Goal: Task Accomplishment & Management: Use online tool/utility

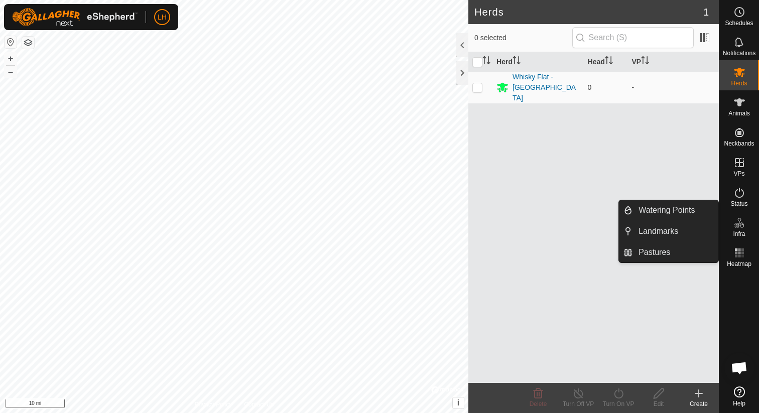
click at [742, 222] on icon at bounding box center [739, 223] width 12 height 12
click at [669, 247] on link "Pastures" at bounding box center [675, 252] width 86 height 20
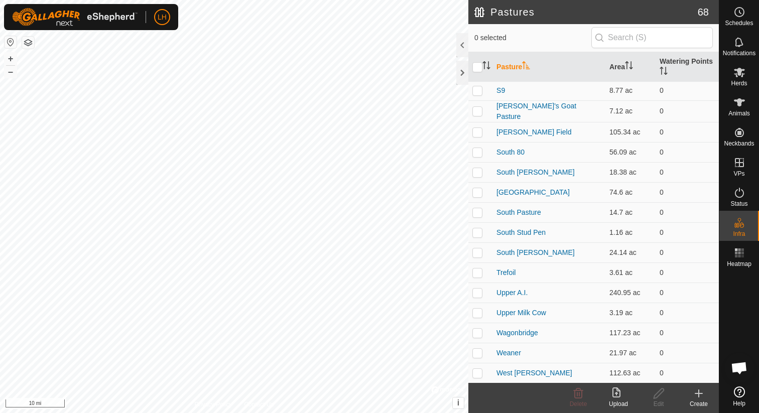
scroll to position [1064, 0]
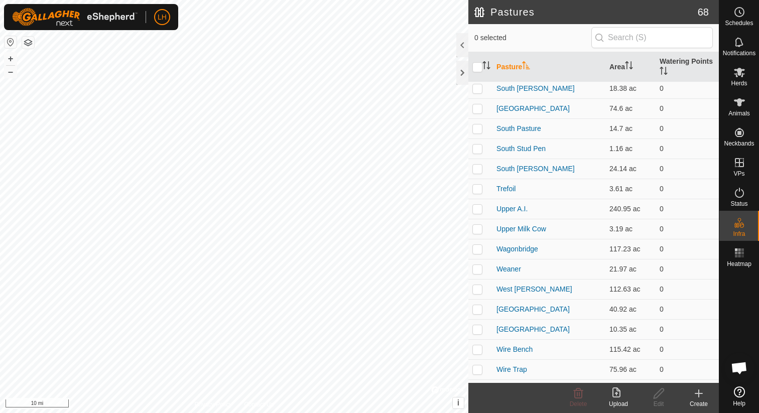
click at [614, 397] on icon at bounding box center [618, 393] width 12 height 12
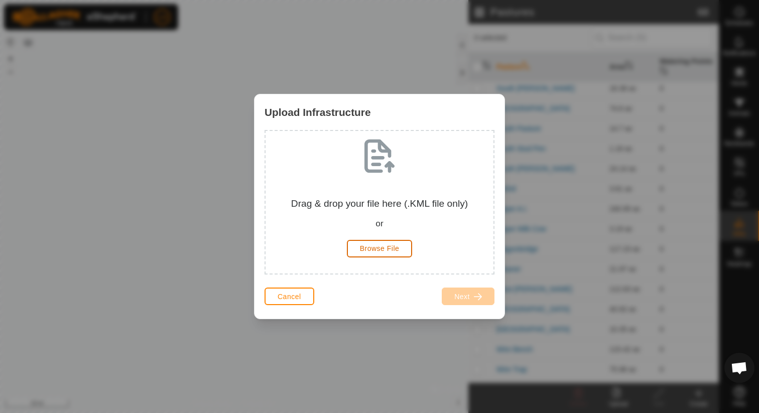
click at [402, 253] on button "Browse File" at bounding box center [380, 249] width 66 height 18
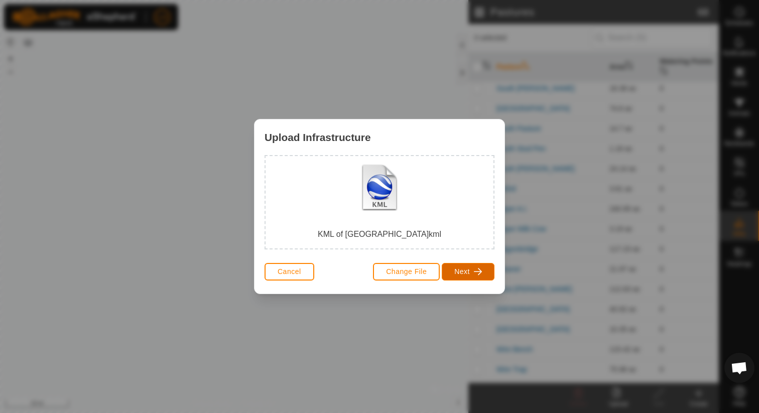
click at [462, 275] on span "Next" at bounding box center [462, 271] width 16 height 8
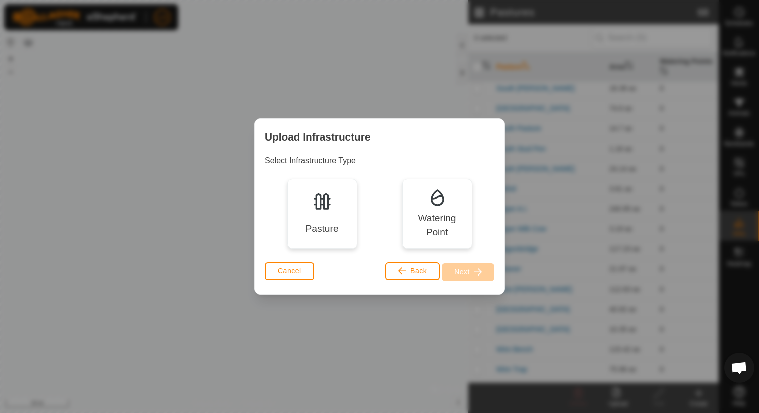
click at [311, 219] on div "Pasture" at bounding box center [322, 214] width 70 height 70
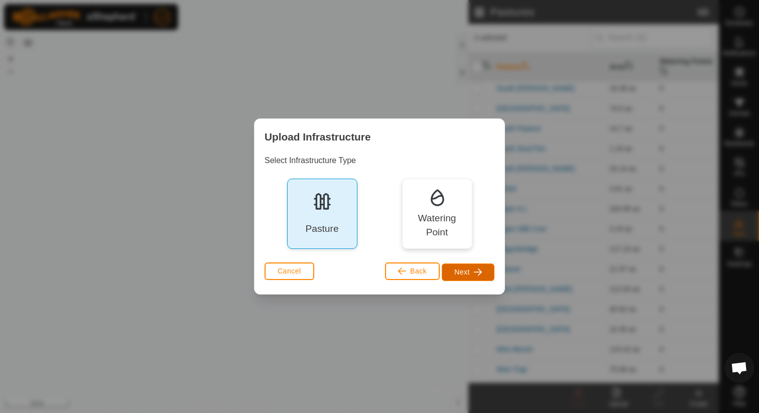
click at [457, 268] on span "Next" at bounding box center [462, 272] width 16 height 8
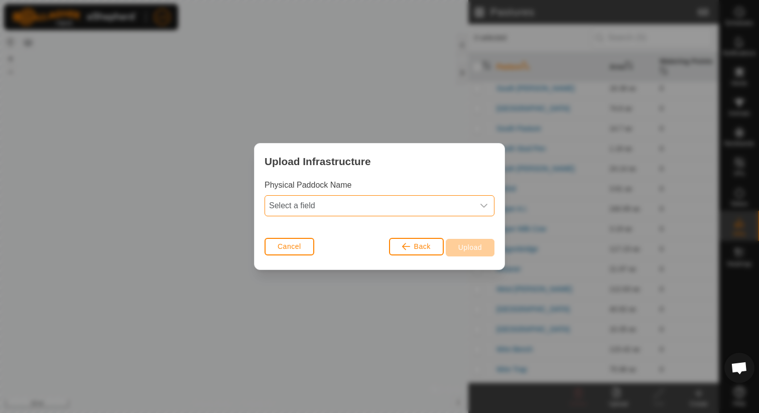
click at [396, 205] on span "Select a field" at bounding box center [369, 206] width 209 height 20
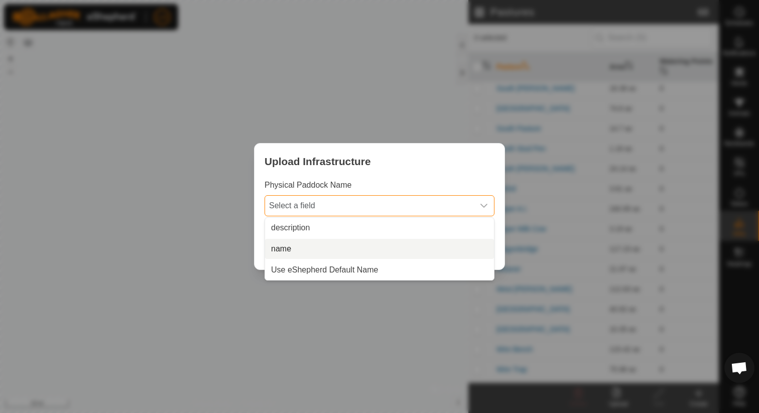
click at [389, 245] on li "name" at bounding box center [379, 249] width 229 height 20
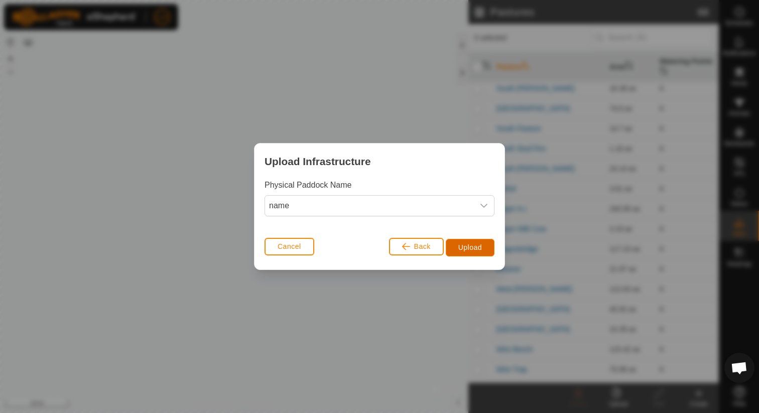
click at [460, 248] on span "Upload" at bounding box center [470, 247] width 24 height 8
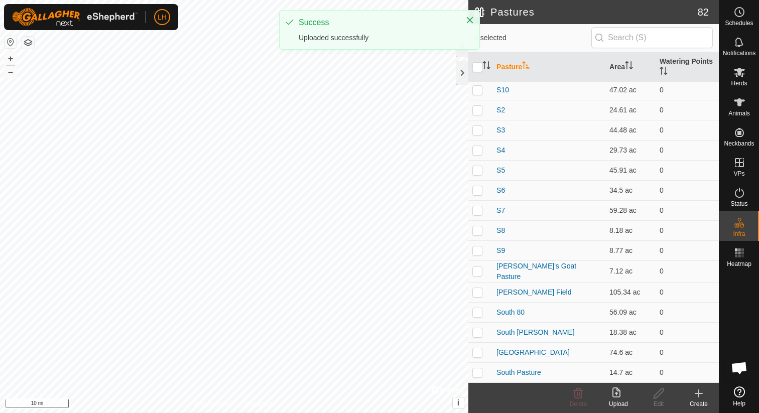
scroll to position [0, 0]
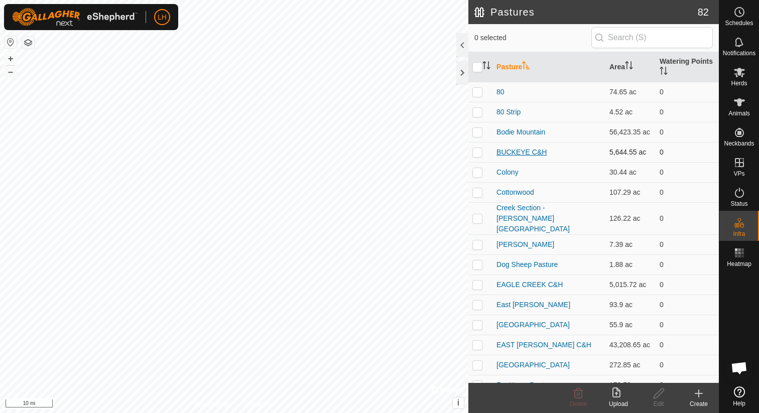
click at [545, 152] on link "BUCKEYE C&H" at bounding box center [521, 152] width 50 height 8
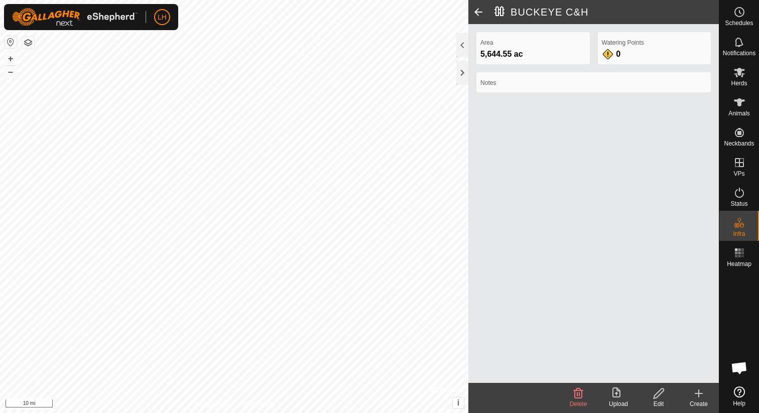
click at [658, 392] on icon at bounding box center [658, 393] width 13 height 12
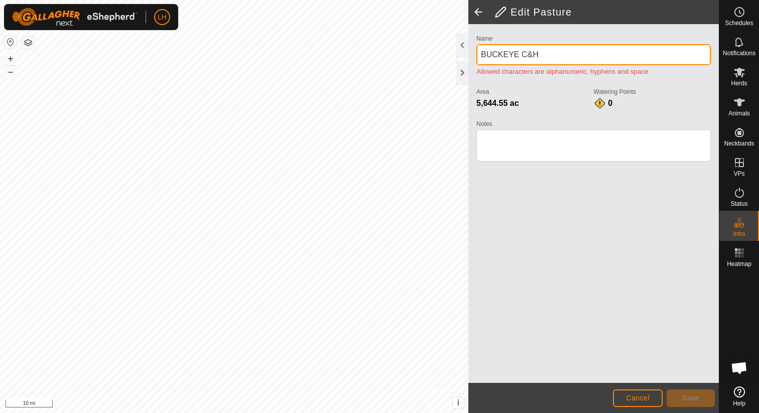
drag, startPoint x: 518, startPoint y: 55, endPoint x: 486, endPoint y: 56, distance: 31.6
click at [486, 56] on input "BUCKEYE C&H" at bounding box center [593, 54] width 234 height 21
click at [592, 294] on div "Name Buckeye C&H Allowed characters are alphanumeric, hyphens and space Area 5,…" at bounding box center [593, 203] width 250 height 359
click at [524, 55] on input "Buckeye C&H" at bounding box center [593, 54] width 234 height 21
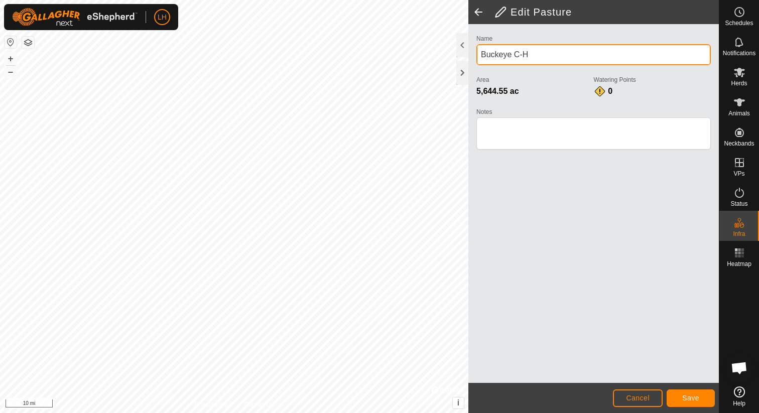
type input "Buckeye C-H"
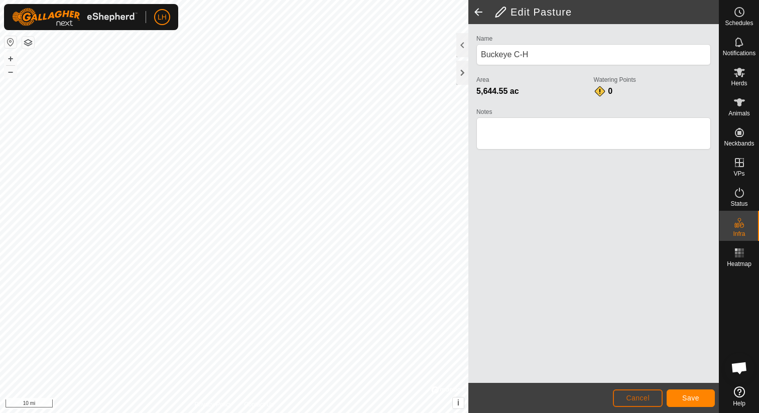
click at [655, 396] on button "Cancel" at bounding box center [638, 398] width 50 height 18
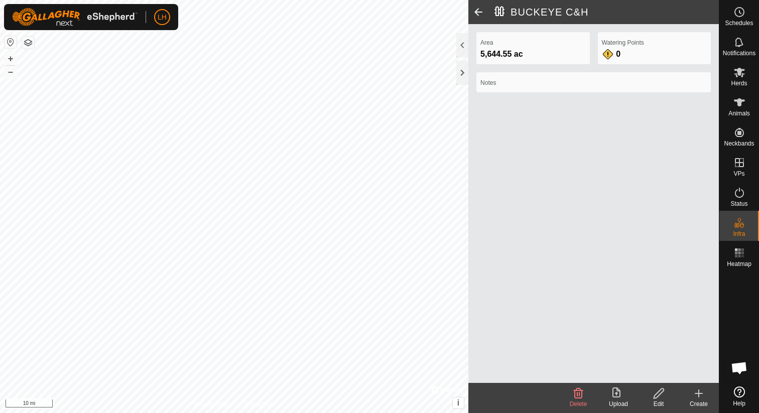
click at [479, 12] on span at bounding box center [478, 12] width 20 height 24
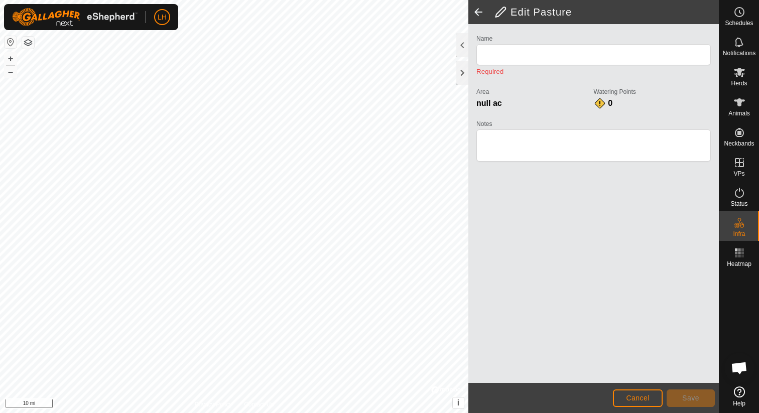
type input "BUCKEYE C&H"
click at [640, 391] on button "Cancel" at bounding box center [638, 398] width 50 height 18
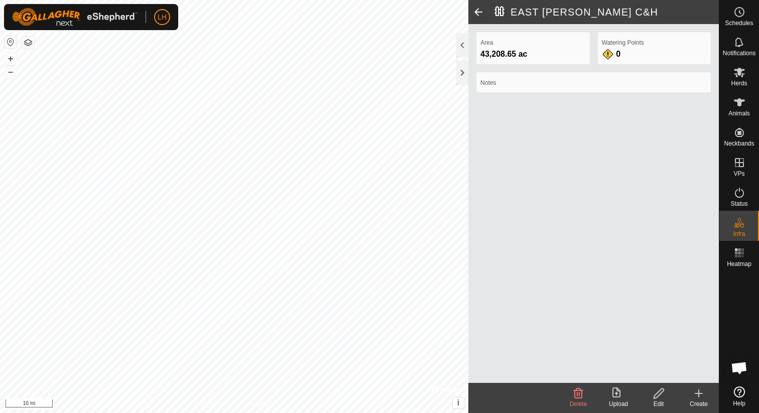
click at [476, 13] on span at bounding box center [478, 12] width 20 height 24
click at [477, 8] on span at bounding box center [478, 12] width 20 height 24
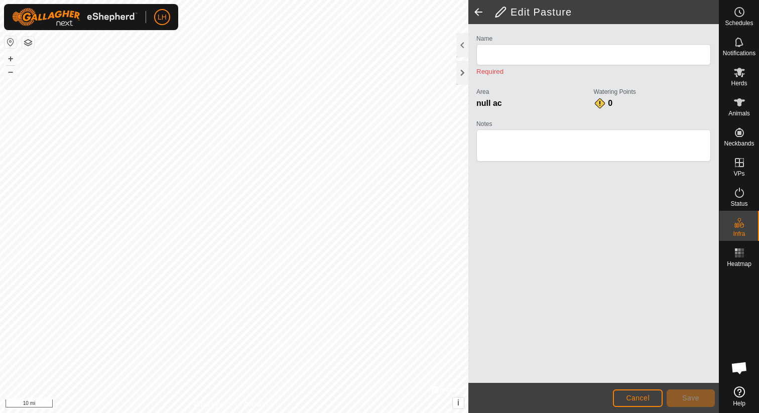
type input "BUCKEYE C&H"
click at [477, 8] on span at bounding box center [478, 12] width 20 height 24
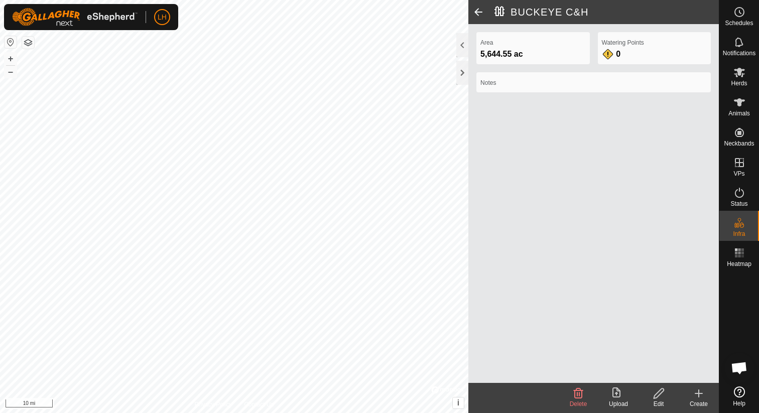
click at [477, 8] on span at bounding box center [478, 12] width 20 height 24
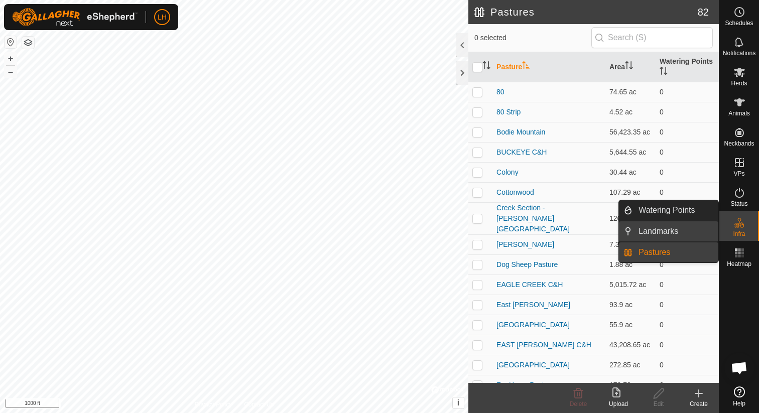
click at [683, 230] on link "Landmarks" at bounding box center [675, 231] width 86 height 20
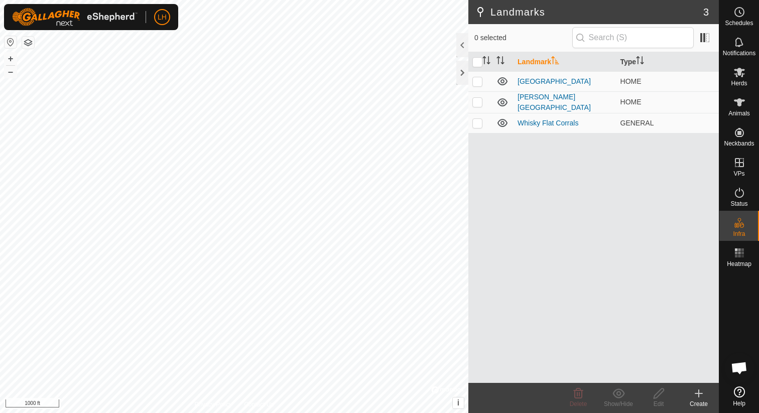
click at [697, 394] on icon at bounding box center [698, 393] width 12 height 12
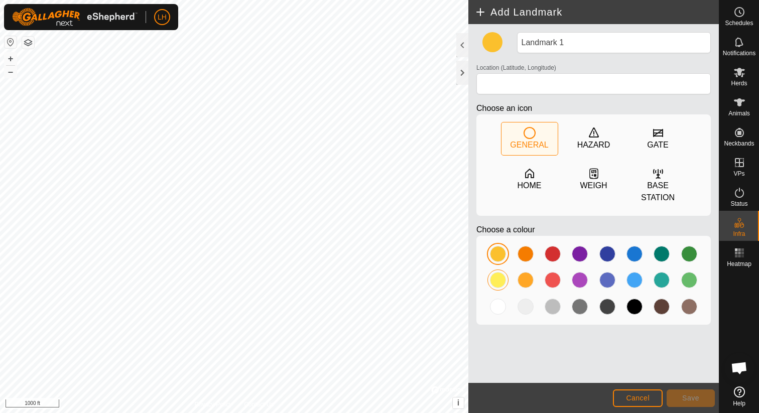
click at [501, 280] on div at bounding box center [498, 280] width 16 height 16
type input "38.563913, -118.979009"
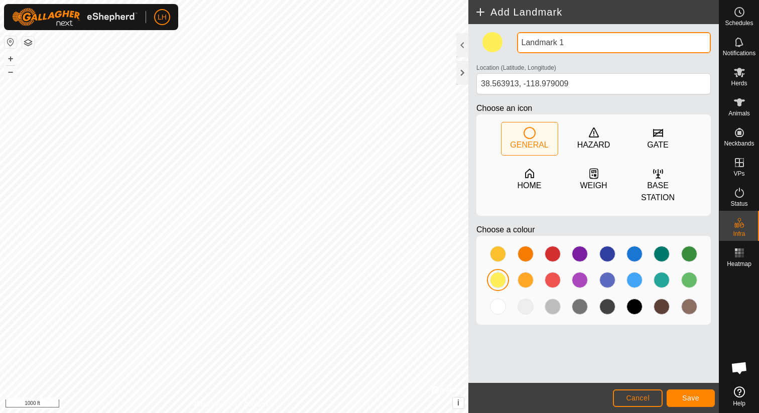
drag, startPoint x: 573, startPoint y: 44, endPoint x: 493, endPoint y: 43, distance: 80.3
click at [493, 43] on div "Landmark 1 Location (Latitude, Longitude) [GEOGRAPHIC_DATA] Choose an icon GENE…" at bounding box center [593, 182] width 242 height 301
type input "The [PERSON_NAME]"
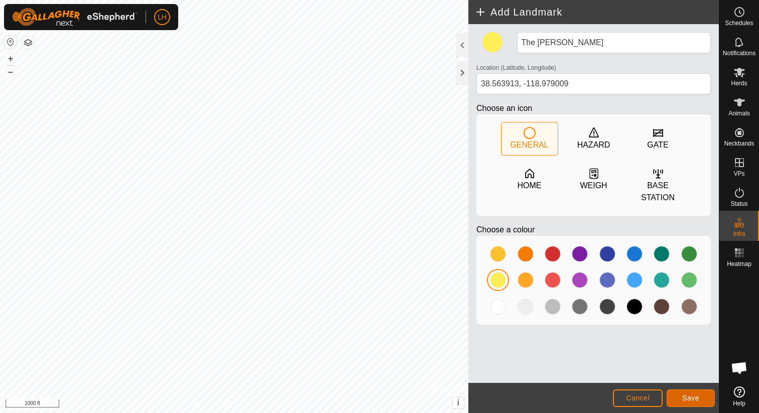
click at [682, 394] on span "Save" at bounding box center [690, 398] width 17 height 8
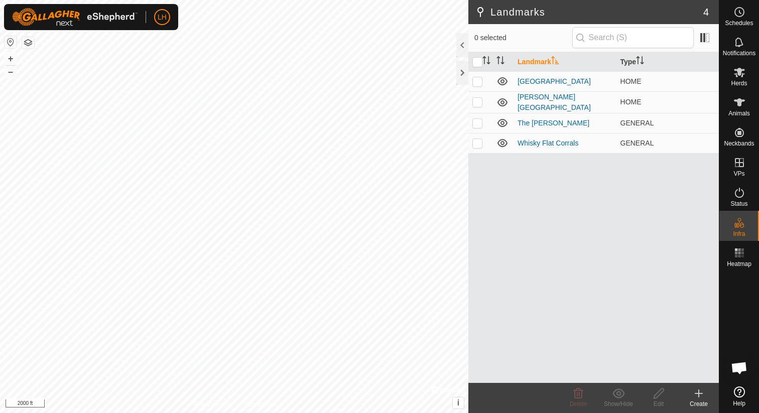
click at [254, 0] on html "LH Schedules Notifications Herds Animals Neckbands VPs Status Infra Heatmap Hel…" at bounding box center [379, 206] width 759 height 413
click at [697, 394] on icon at bounding box center [698, 393] width 12 height 12
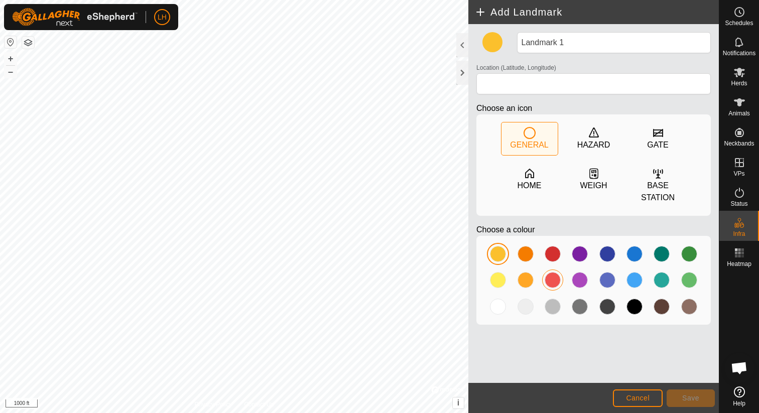
click at [556, 281] on div at bounding box center [552, 280] width 16 height 16
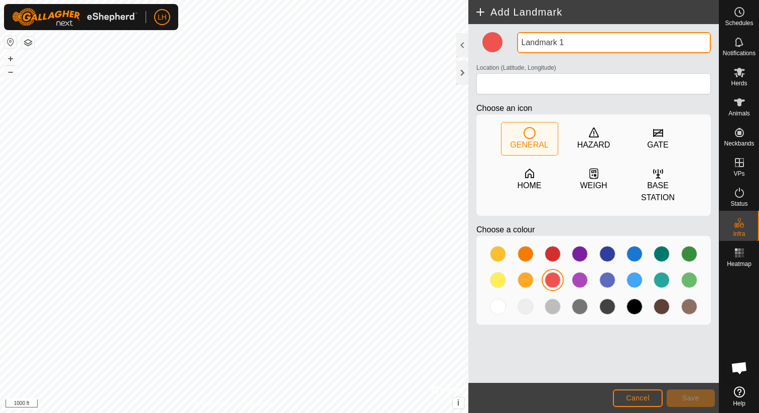
drag, startPoint x: 575, startPoint y: 44, endPoint x: 507, endPoint y: 43, distance: 68.8
click at [507, 43] on div "Landmark 1 Location (Latitude, Longitude) Choose an icon GENERAL HAZARD GATE HO…" at bounding box center [593, 182] width 242 height 301
type input "9 Mile Corrals"
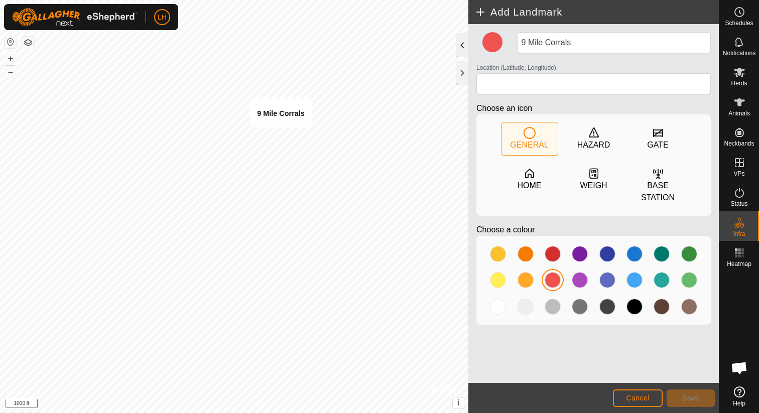
type input "38.384871, -118.936483"
click at [690, 394] on span "Save" at bounding box center [690, 398] width 17 height 8
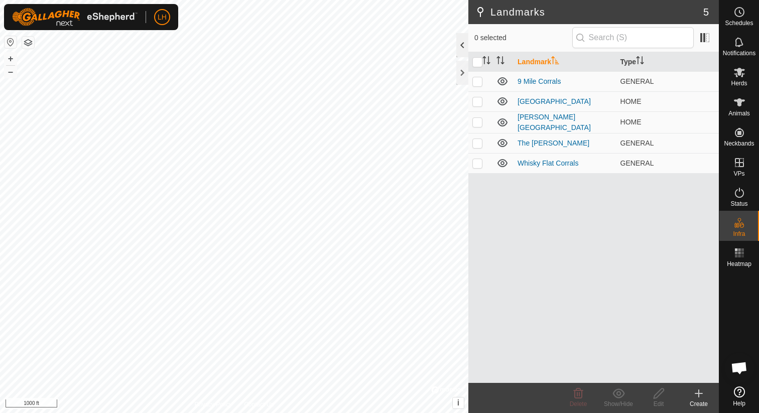
click at [467, 47] on div "Landmarks 5 0 selected Landmark Type 9 Mile Corrals [GEOGRAPHIC_DATA] HOME [PER…" at bounding box center [359, 206] width 718 height 413
click at [699, 391] on icon at bounding box center [698, 393] width 12 height 12
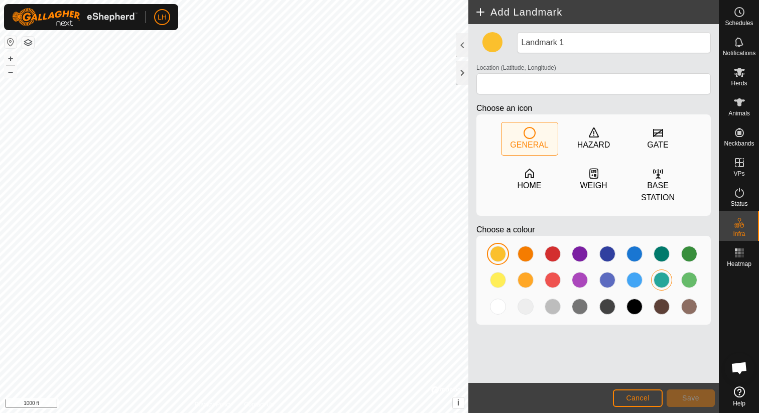
click at [660, 282] on div at bounding box center [661, 280] width 16 height 16
type input "38.119454, -119.020220"
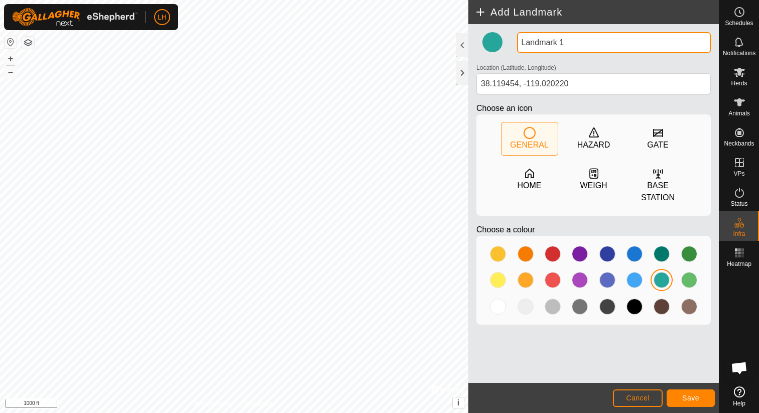
drag, startPoint x: 562, startPoint y: 42, endPoint x: 510, endPoint y: 42, distance: 52.2
click at [510, 42] on div "Landmark 1 Location (Latitude, Longitude) [GEOGRAPHIC_DATA] Choose an icon GENE…" at bounding box center [593, 182] width 242 height 301
type input "The [PERSON_NAME]"
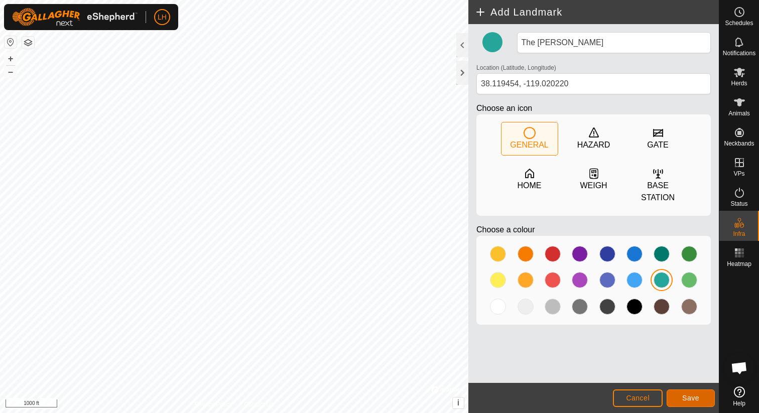
click at [680, 393] on button "Save" at bounding box center [690, 398] width 48 height 18
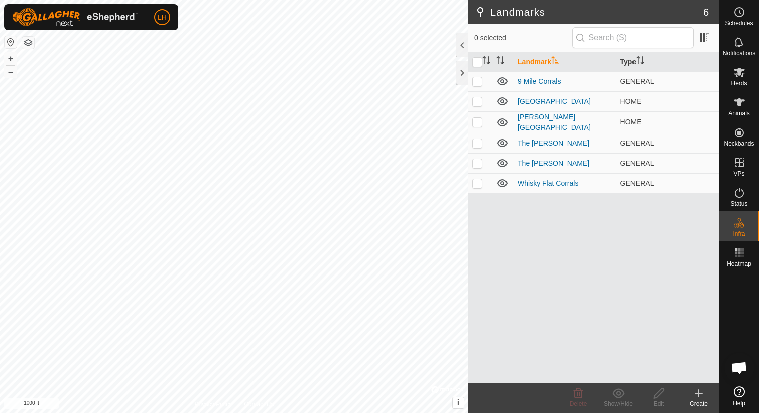
click at [700, 391] on icon at bounding box center [698, 393] width 12 height 12
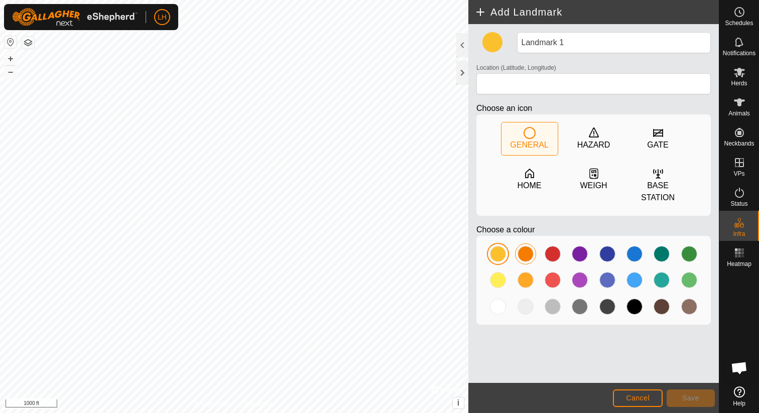
click at [522, 257] on div at bounding box center [525, 254] width 16 height 16
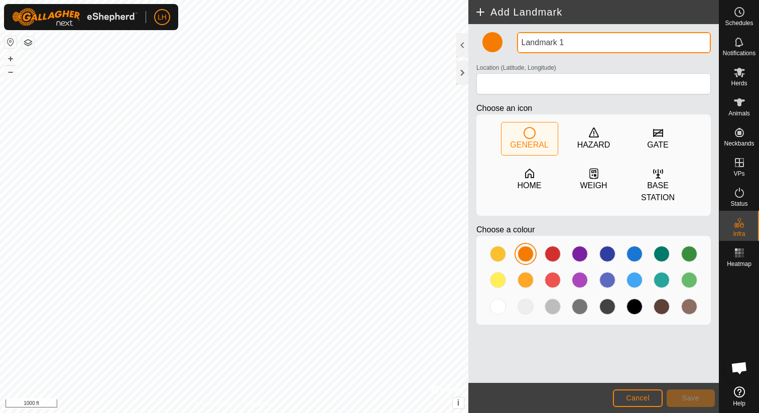
drag, startPoint x: 579, startPoint y: 41, endPoint x: 509, endPoint y: 40, distance: 69.7
click at [509, 41] on div "Landmark 1 Location (Latitude, Longitude) Choose an icon GENERAL HAZARD GATE HO…" at bounding box center [593, 182] width 242 height 301
type input "Kirkwood"
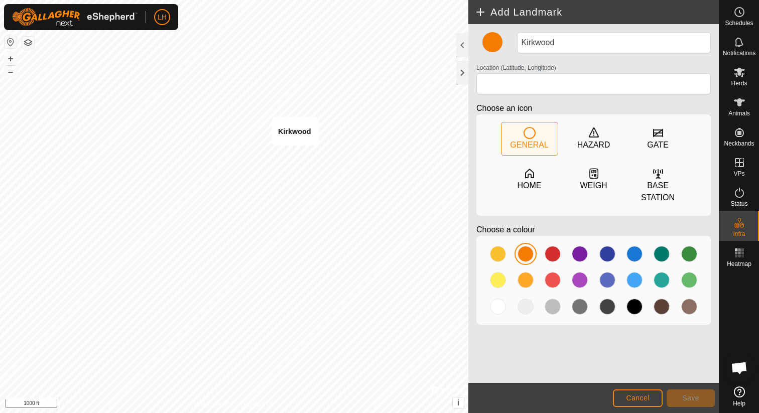
type input "38.130888, -118.978531"
click at [690, 401] on span "Save" at bounding box center [690, 398] width 17 height 8
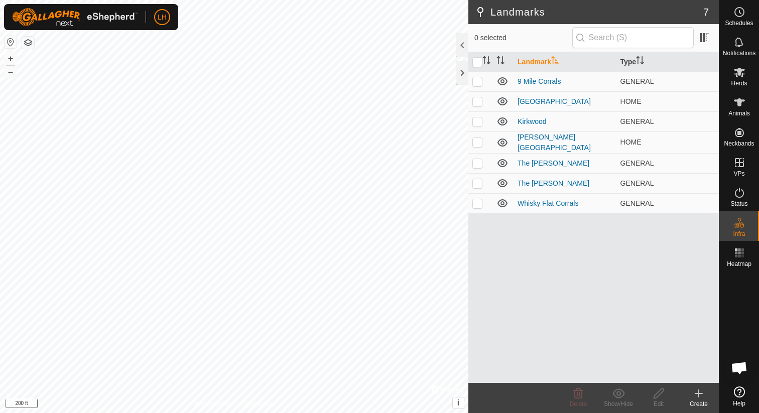
click at [693, 393] on icon at bounding box center [698, 393] width 12 height 12
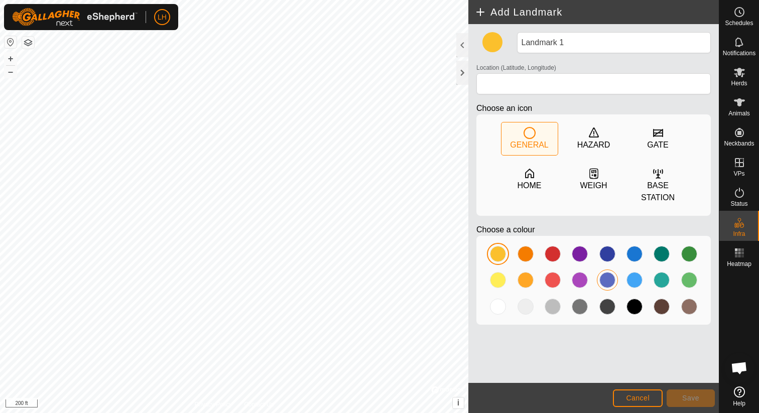
click at [609, 273] on div at bounding box center [607, 280] width 16 height 16
type input "38.237330, -119.354123"
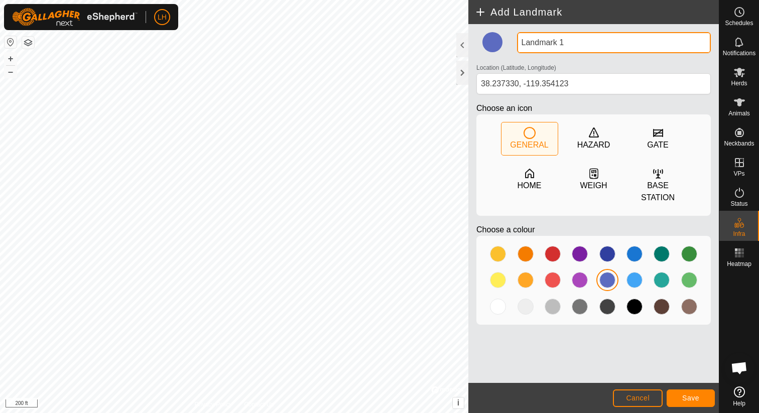
drag, startPoint x: 578, startPoint y: 44, endPoint x: 502, endPoint y: 40, distance: 76.3
click at [502, 42] on div "Landmark 1 Location (Latitude, Longitude) [GEOGRAPHIC_DATA] Choose an icon GENE…" at bounding box center [593, 182] width 242 height 301
type input "Pack Station"
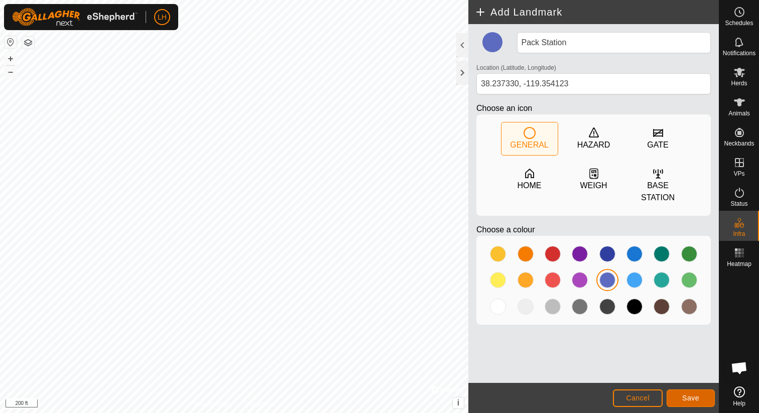
click at [699, 401] on button "Save" at bounding box center [690, 398] width 48 height 18
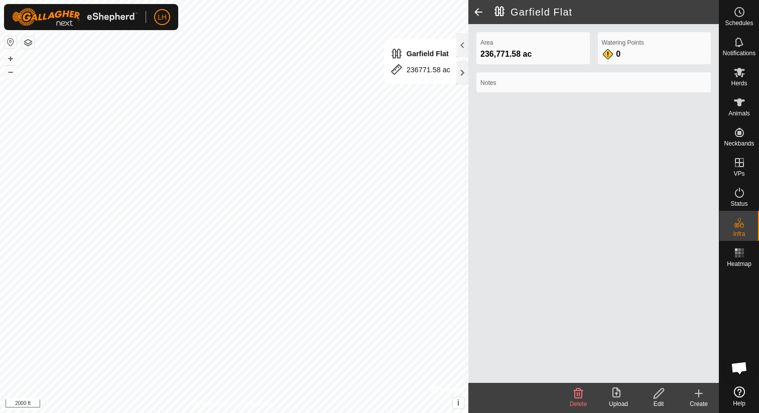
click at [481, 12] on span at bounding box center [478, 12] width 20 height 24
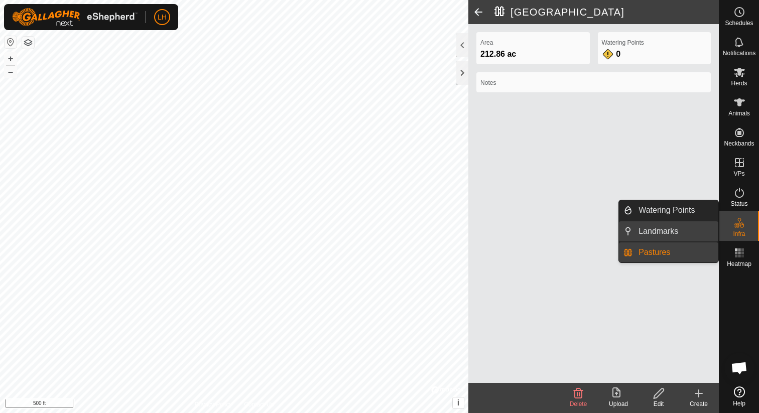
click at [690, 230] on link "Landmarks" at bounding box center [675, 231] width 86 height 20
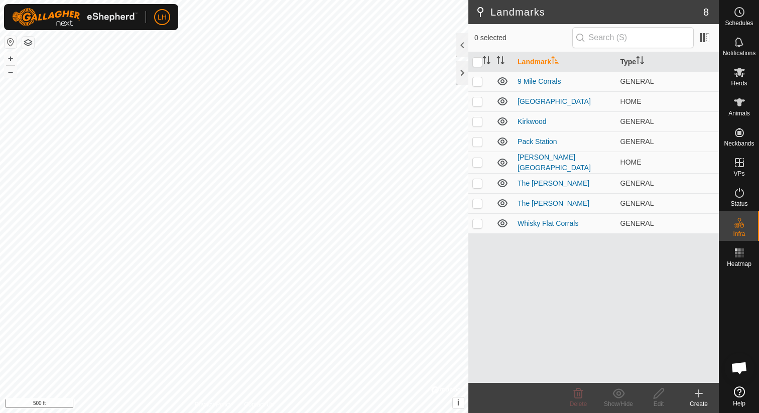
click at [696, 391] on icon at bounding box center [698, 393] width 12 height 12
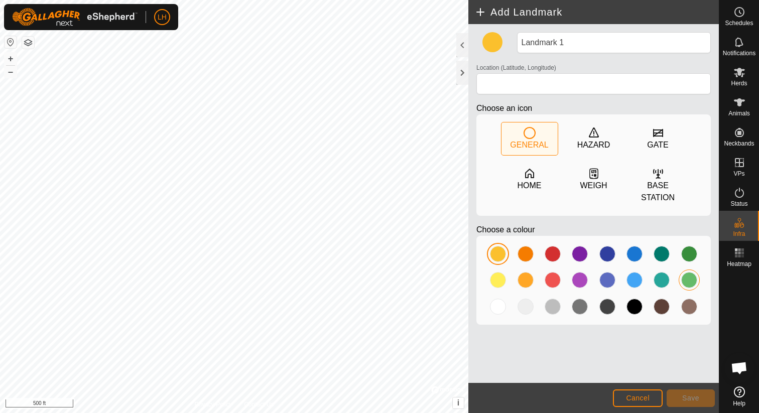
click at [692, 282] on div at bounding box center [689, 280] width 16 height 16
type input "38.364444, -118.322553"
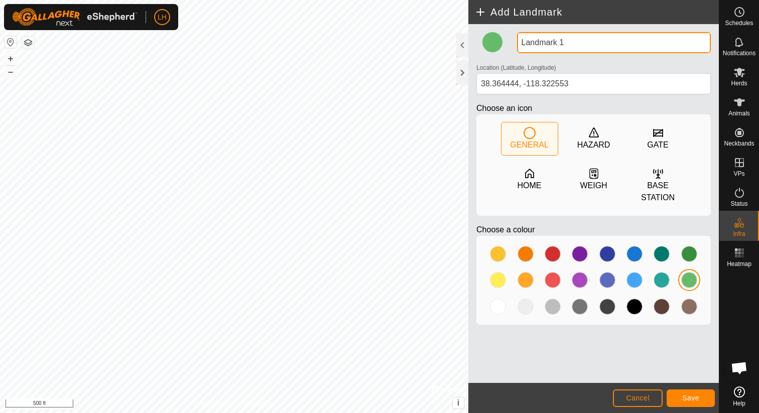
drag, startPoint x: 569, startPoint y: 42, endPoint x: 498, endPoint y: 41, distance: 71.2
click at [498, 41] on div "Landmark 1 Location (Latitude, Longitude) [GEOGRAPHIC_DATA] Choose an icon GENE…" at bounding box center [593, 182] width 242 height 301
type input "Garfield Corrals"
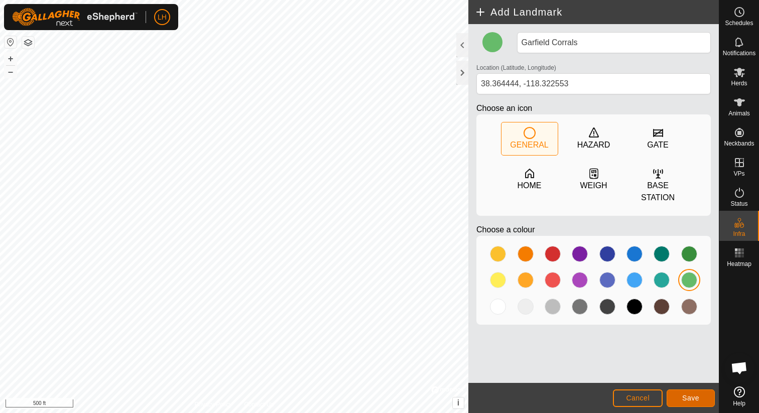
click at [678, 396] on button "Save" at bounding box center [690, 398] width 48 height 18
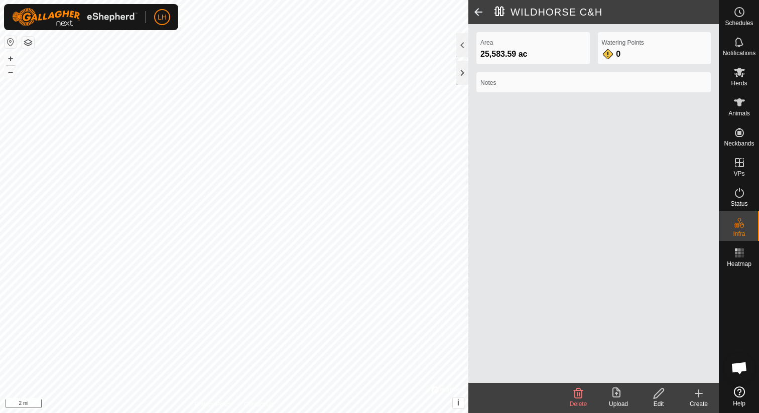
click at [477, 12] on span at bounding box center [478, 12] width 20 height 24
click at [700, 393] on icon at bounding box center [698, 393] width 7 height 0
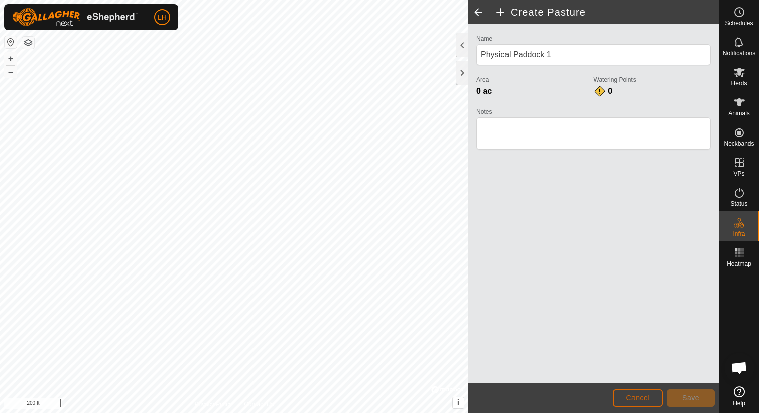
click at [637, 400] on span "Cancel" at bounding box center [638, 398] width 24 height 8
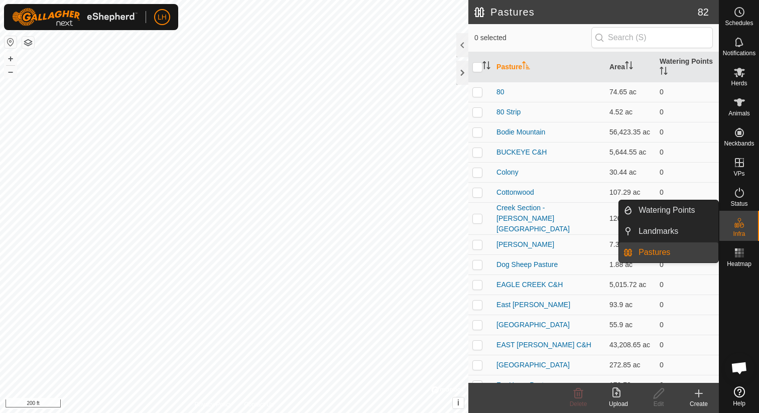
click at [742, 228] on icon at bounding box center [739, 223] width 12 height 12
click at [689, 229] on link "Landmarks" at bounding box center [675, 231] width 86 height 20
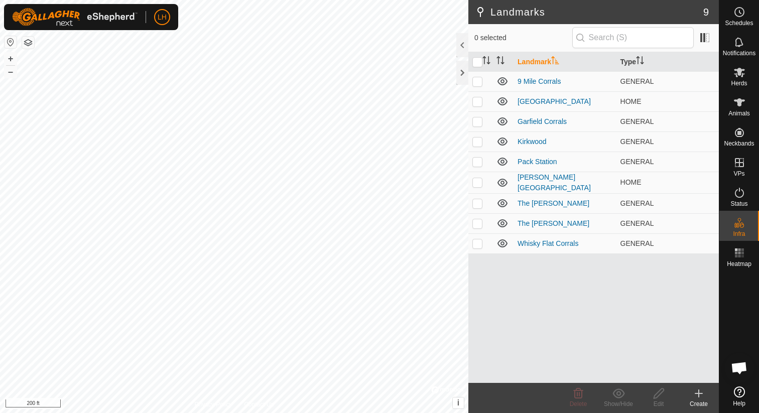
click at [699, 393] on icon at bounding box center [698, 393] width 7 height 0
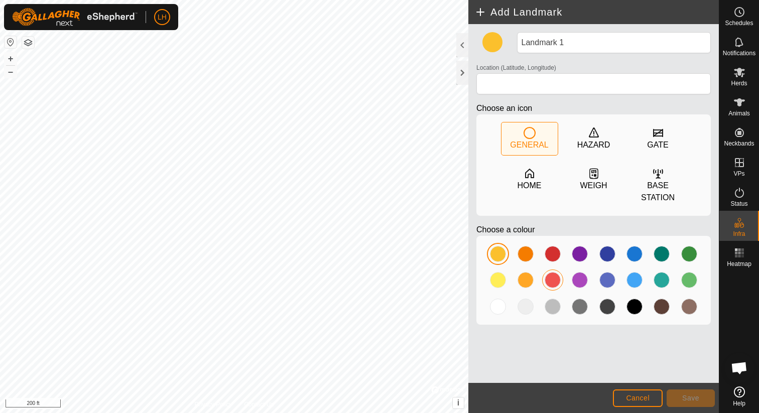
click at [550, 281] on div at bounding box center [552, 280] width 16 height 16
type input "38.104301, -118.827616"
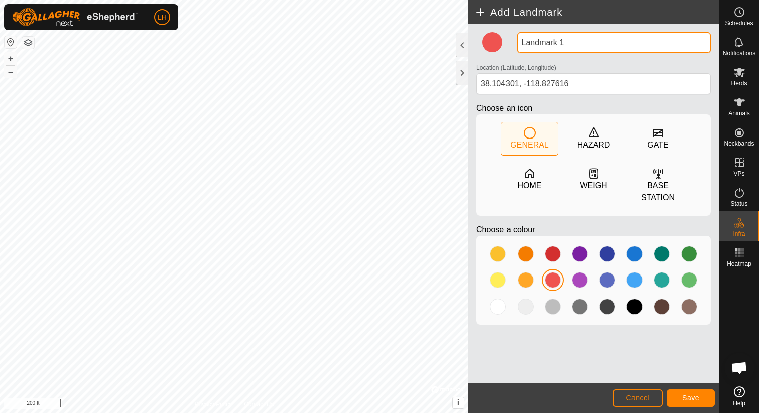
drag, startPoint x: 584, startPoint y: 40, endPoint x: 511, endPoint y: 41, distance: 72.3
click at [511, 41] on div "Landmark 1 Location (Latitude, Longitude) [GEOGRAPHIC_DATA] Choose an icon GENE…" at bounding box center [593, 182] width 242 height 301
type input "Alameda Well"
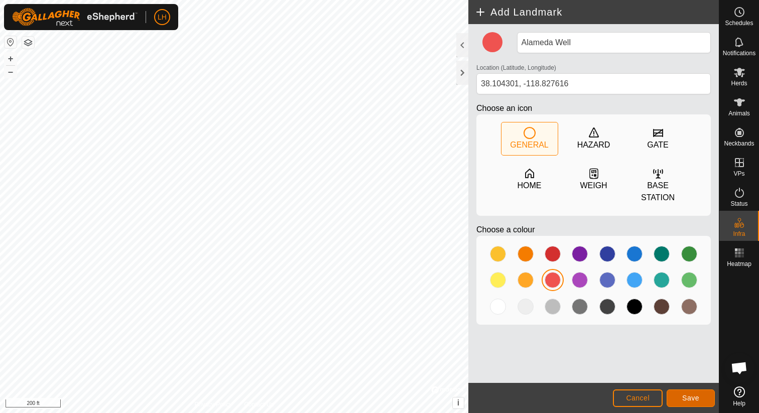
click at [684, 396] on span "Save" at bounding box center [690, 398] width 17 height 8
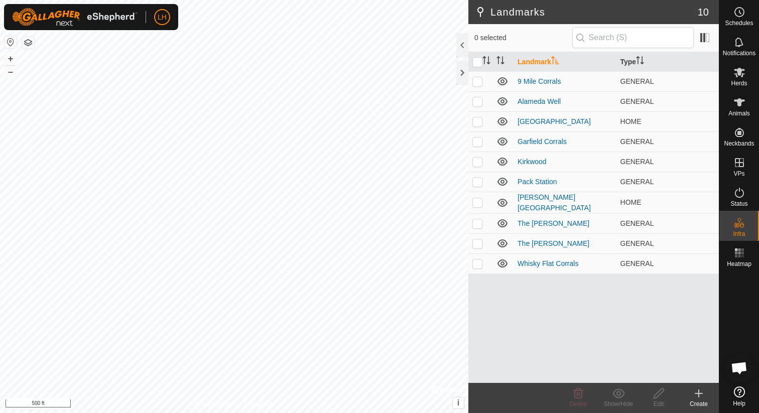
click at [701, 393] on icon at bounding box center [698, 393] width 7 height 0
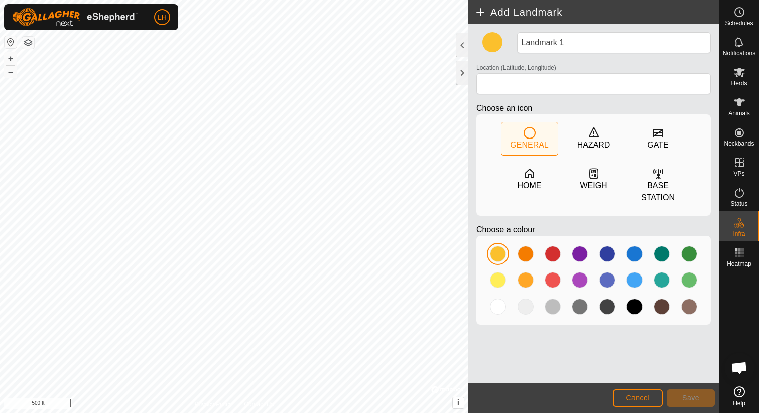
drag, startPoint x: 686, startPoint y: 305, endPoint x: 484, endPoint y: 294, distance: 202.5
click at [686, 305] on div at bounding box center [689, 307] width 16 height 16
type input "38.094073, -119.006982"
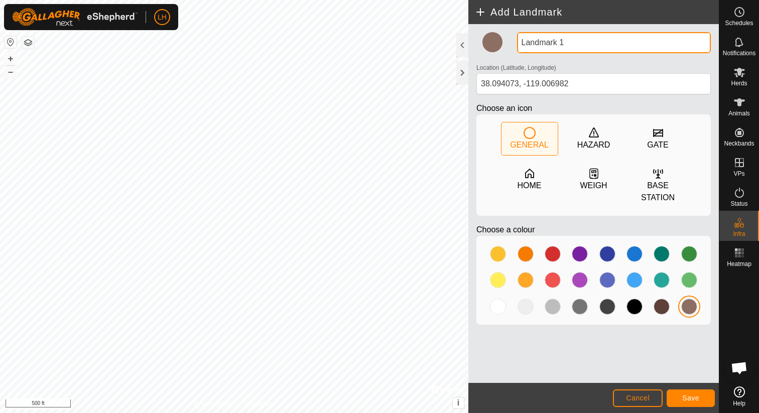
drag, startPoint x: 580, startPoint y: 42, endPoint x: 514, endPoint y: 38, distance: 65.9
click at [514, 38] on div "Landmark 1" at bounding box center [614, 42] width 202 height 21
type input "Walford"
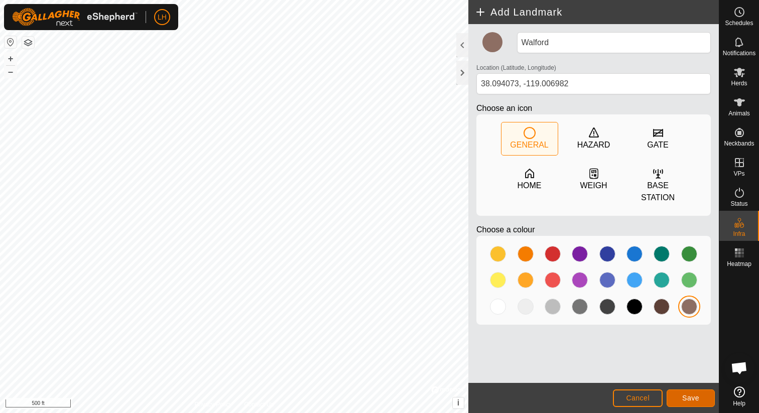
click at [687, 399] on span "Save" at bounding box center [690, 398] width 17 height 8
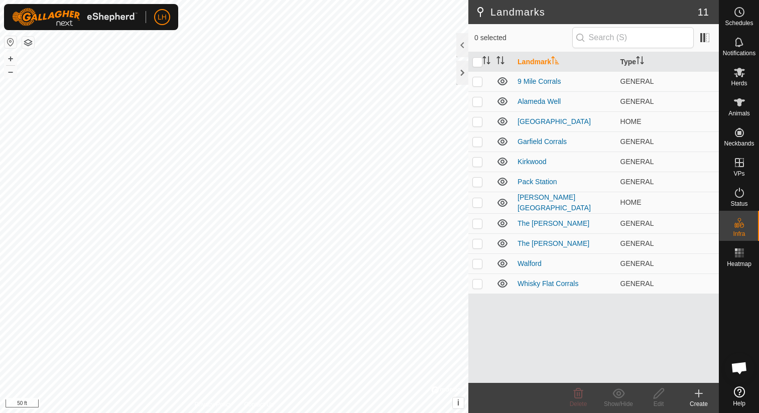
click at [695, 394] on icon at bounding box center [698, 393] width 12 height 12
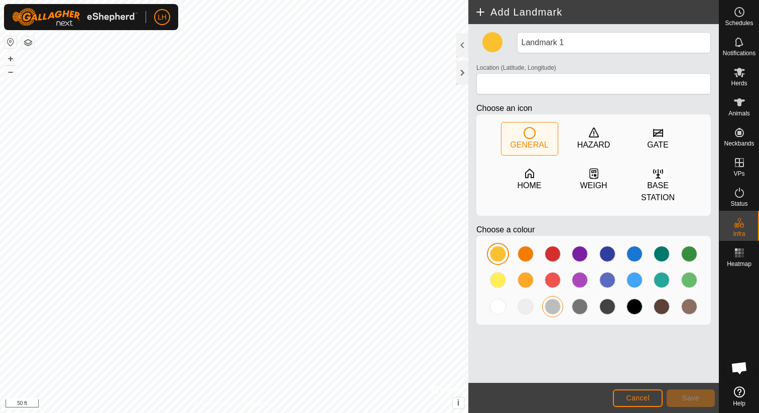
click at [556, 308] on div at bounding box center [552, 307] width 16 height 16
drag, startPoint x: 548, startPoint y: 256, endPoint x: 476, endPoint y: 239, distance: 74.7
click at [547, 255] on div at bounding box center [552, 254] width 16 height 16
type input "38.197462, -119.005293"
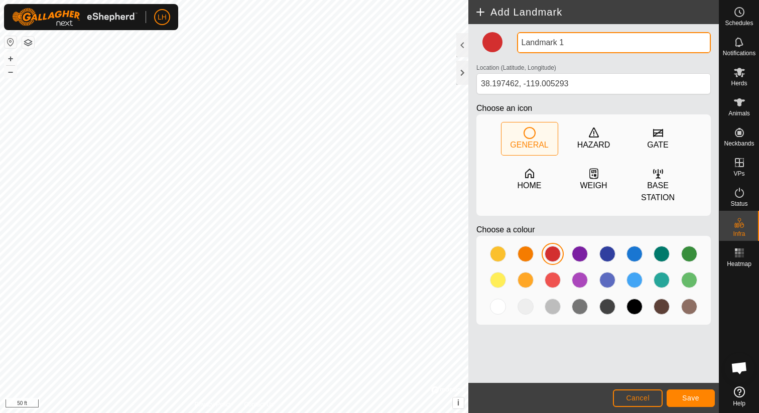
drag, startPoint x: 580, startPoint y: 42, endPoint x: 519, endPoint y: 39, distance: 60.8
click at [519, 39] on input "Landmark 1" at bounding box center [614, 42] width 194 height 21
type input "T"
type input "Red Cloud"
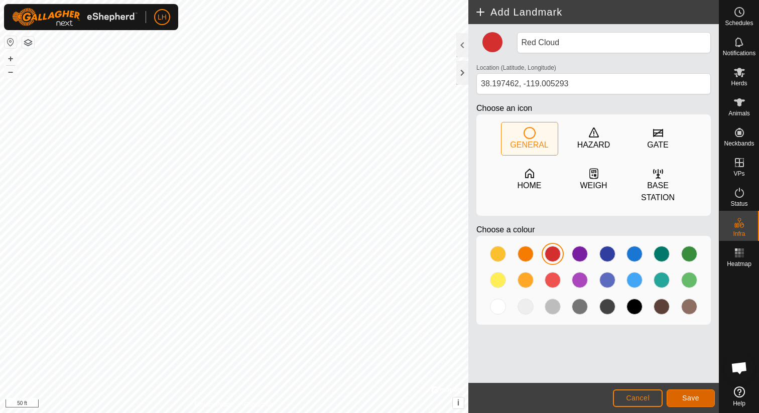
click at [686, 395] on span "Save" at bounding box center [690, 398] width 17 height 8
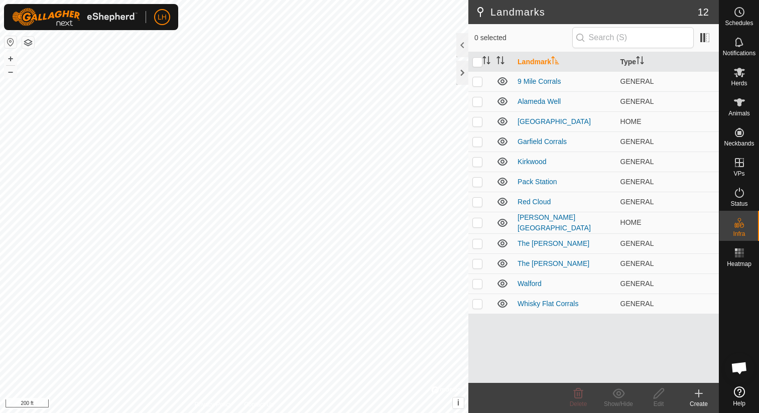
click at [703, 396] on icon at bounding box center [698, 393] width 12 height 12
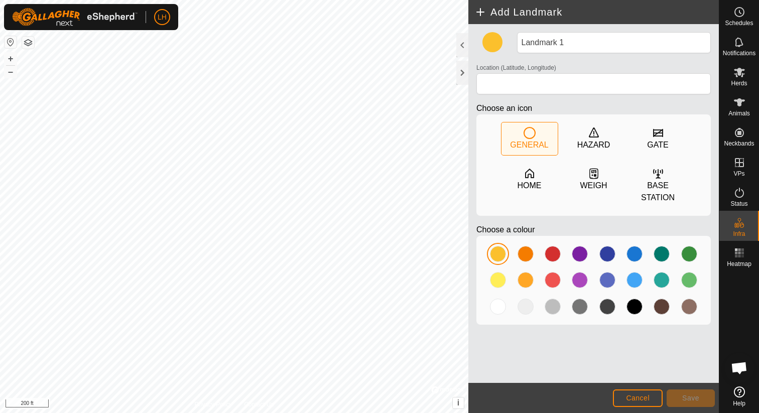
drag, startPoint x: 637, startPoint y: 281, endPoint x: 639, endPoint y: 270, distance: 11.1
click at [637, 278] on div at bounding box center [634, 280] width 16 height 16
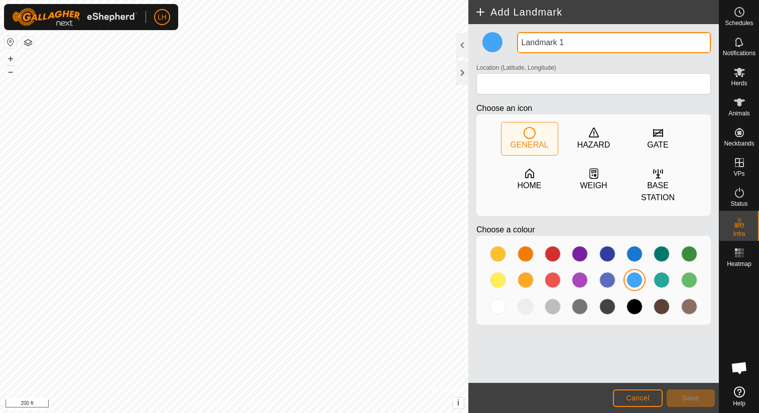
click at [576, 40] on input "Landmark 1" at bounding box center [614, 42] width 194 height 21
type input "P"
type input "7 Trough Pond"
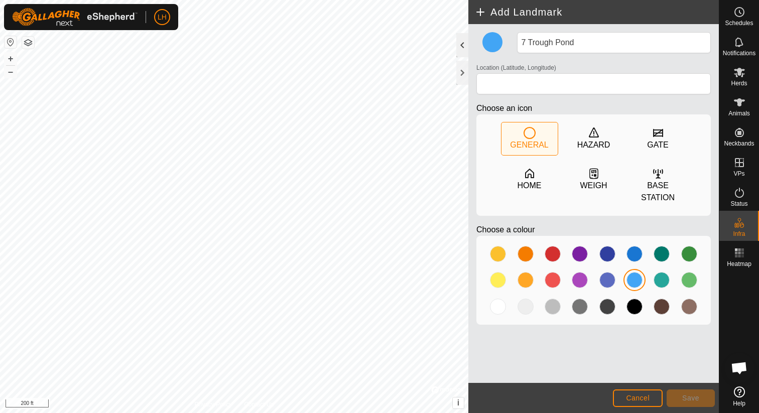
type input "38.216078, -118.971512"
click at [688, 399] on span "Save" at bounding box center [690, 398] width 17 height 8
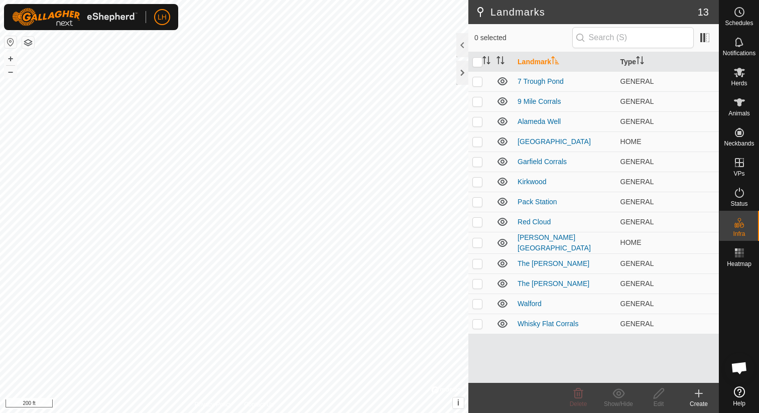
click at [697, 392] on icon at bounding box center [698, 393] width 12 height 12
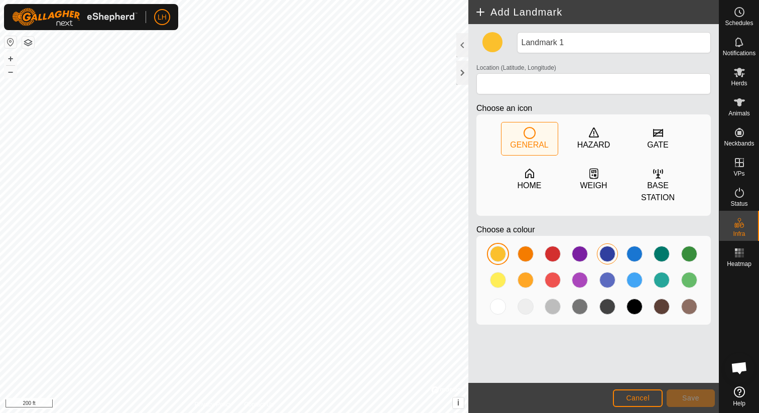
click at [606, 255] on div at bounding box center [607, 254] width 16 height 16
type input "38.250795, -118.970052"
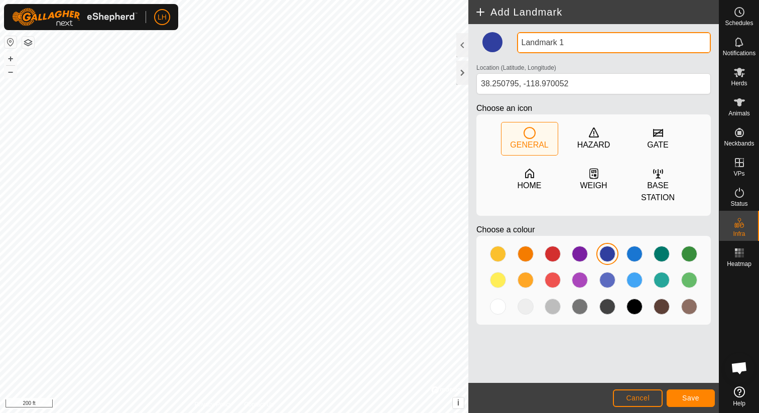
drag, startPoint x: 564, startPoint y: 46, endPoint x: 519, endPoint y: 46, distance: 44.7
click at [519, 46] on input "Landmark 1" at bounding box center [614, 42] width 194 height 21
type input "The [PERSON_NAME]"
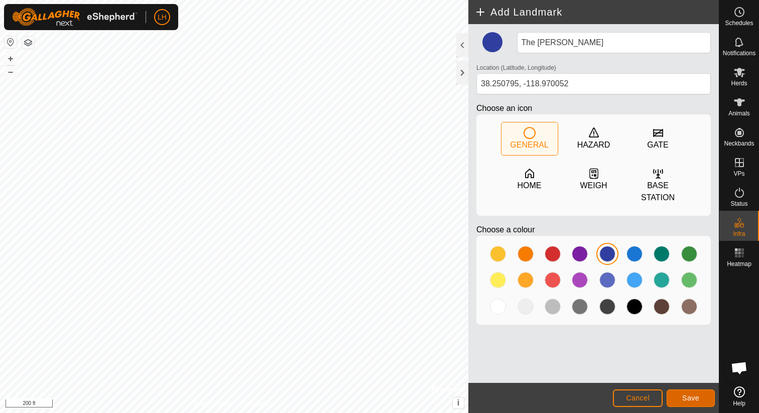
click at [687, 399] on span "Save" at bounding box center [690, 398] width 17 height 8
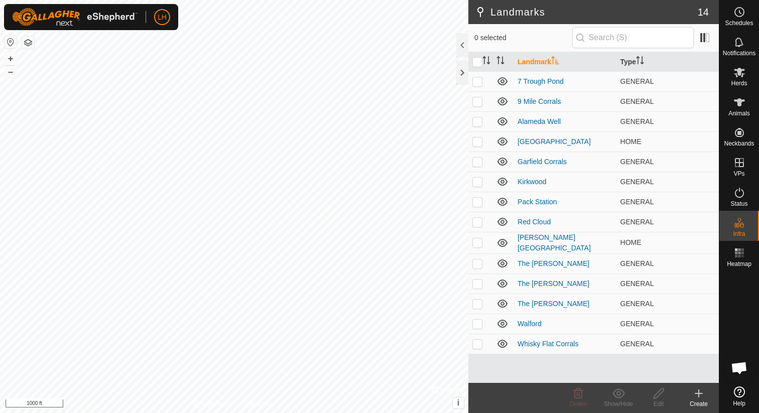
click at [15, 42] on button "button" at bounding box center [11, 42] width 12 height 12
click at [741, 41] on icon at bounding box center [739, 42] width 8 height 10
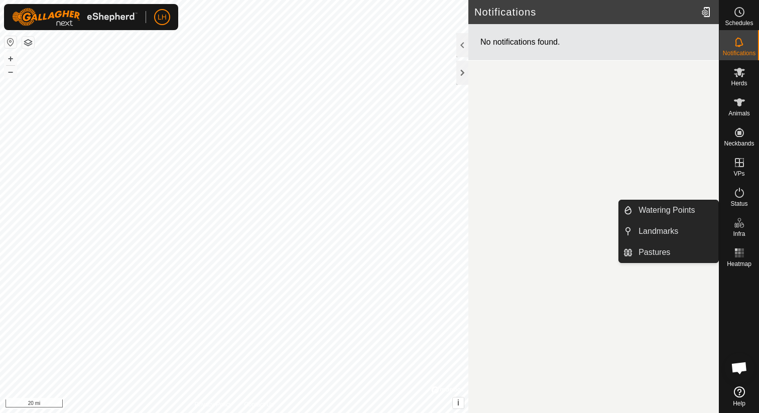
click at [739, 226] on icon at bounding box center [739, 223] width 12 height 12
click at [689, 227] on link "Landmarks" at bounding box center [675, 231] width 86 height 20
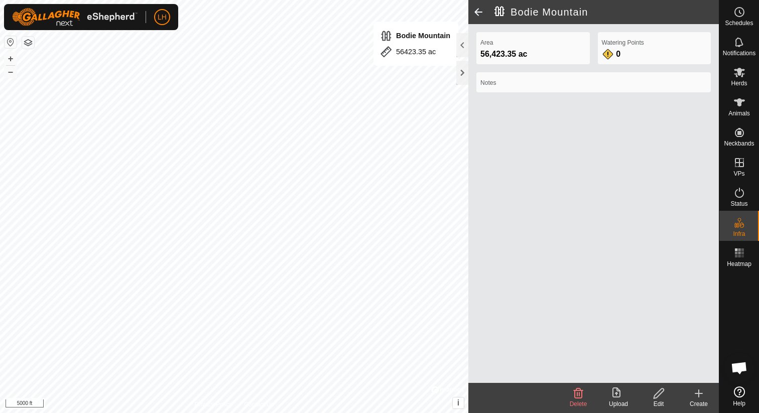
click at [479, 10] on span at bounding box center [478, 12] width 20 height 24
click at [478, 11] on span at bounding box center [478, 12] width 20 height 24
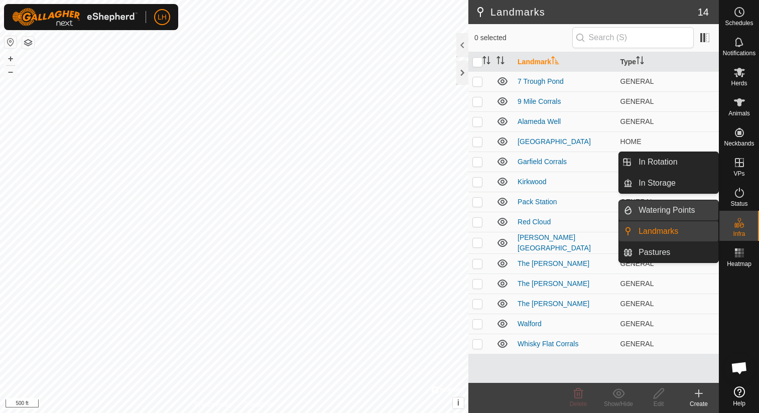
click at [688, 206] on link "Watering Points" at bounding box center [675, 210] width 86 height 20
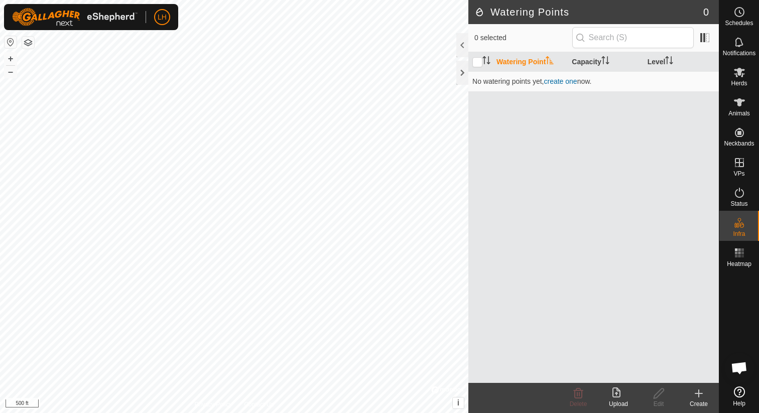
click at [699, 394] on icon at bounding box center [698, 393] width 12 height 12
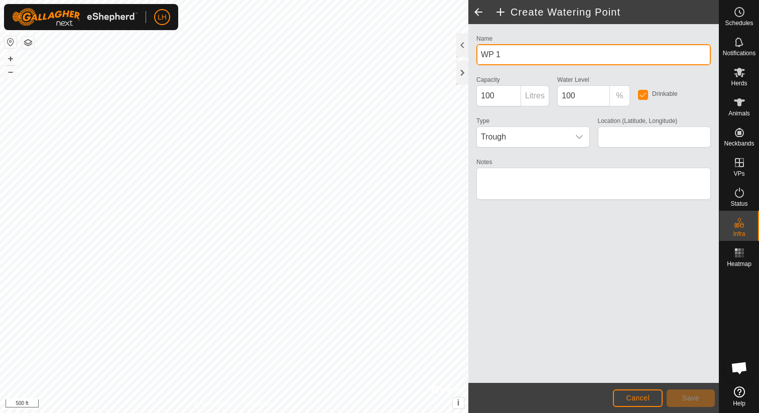
drag, startPoint x: 511, startPoint y: 56, endPoint x: 476, endPoint y: 54, distance: 35.2
click at [476, 54] on input "WP 1" at bounding box center [593, 54] width 234 height 21
type input "Community"
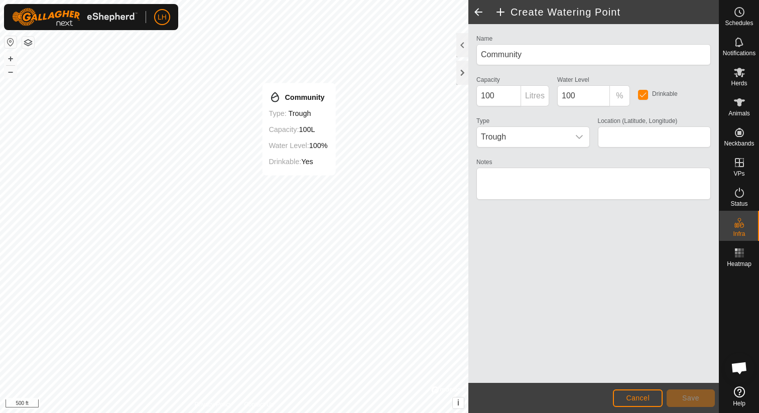
type input "38.682297, -119.038012"
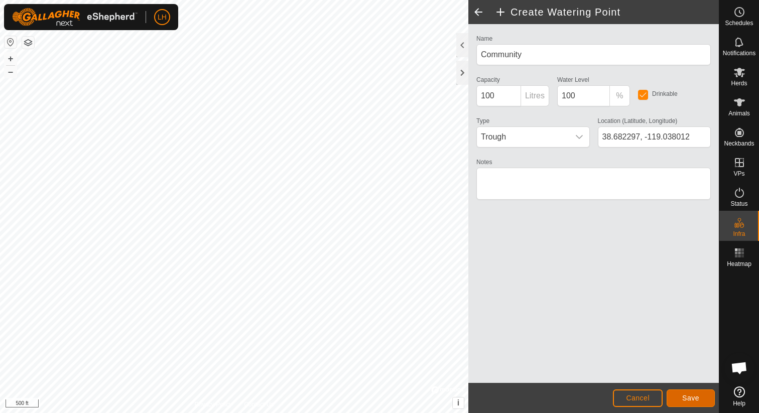
click at [678, 396] on button "Save" at bounding box center [690, 398] width 48 height 18
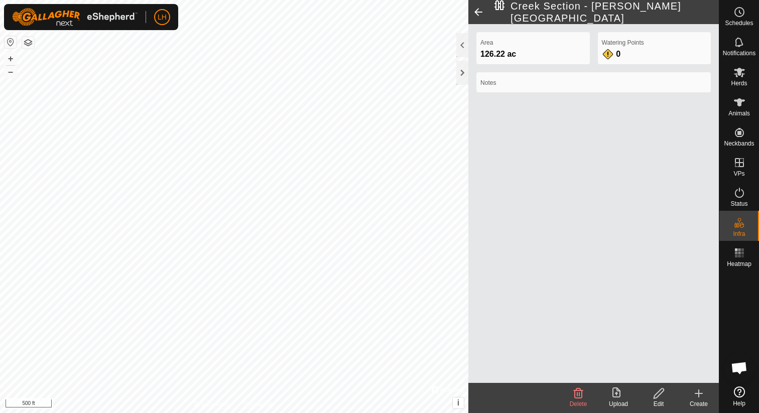
click at [694, 393] on icon at bounding box center [698, 393] width 12 height 12
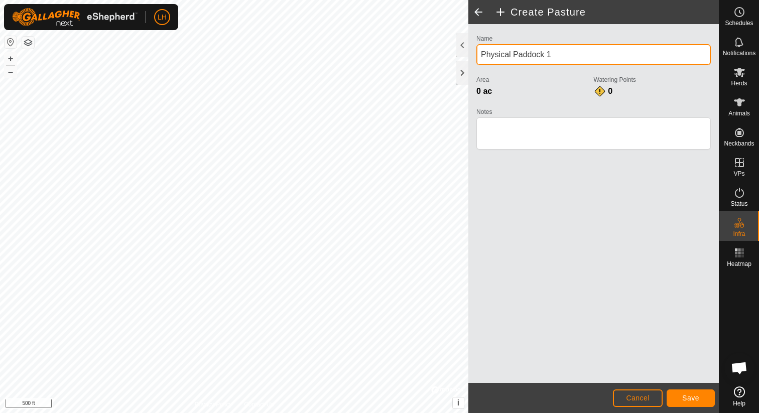
drag, startPoint x: 555, startPoint y: 57, endPoint x: 481, endPoint y: 57, distance: 74.3
click at [481, 57] on input "Physical Paddock 1" at bounding box center [593, 54] width 234 height 21
type input "[PERSON_NAME] Field"
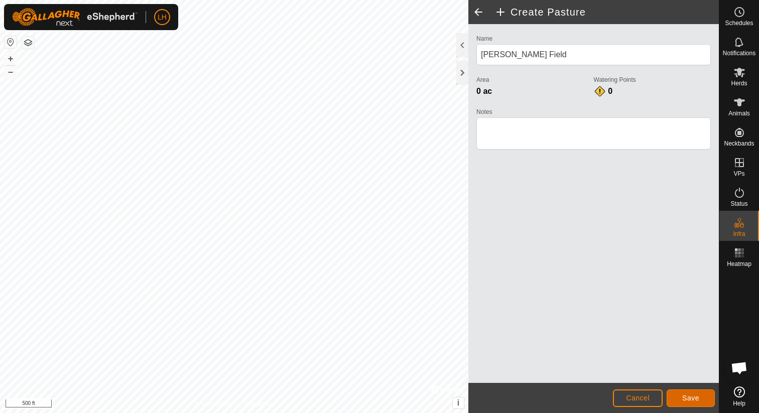
click at [681, 391] on button "Save" at bounding box center [690, 398] width 48 height 18
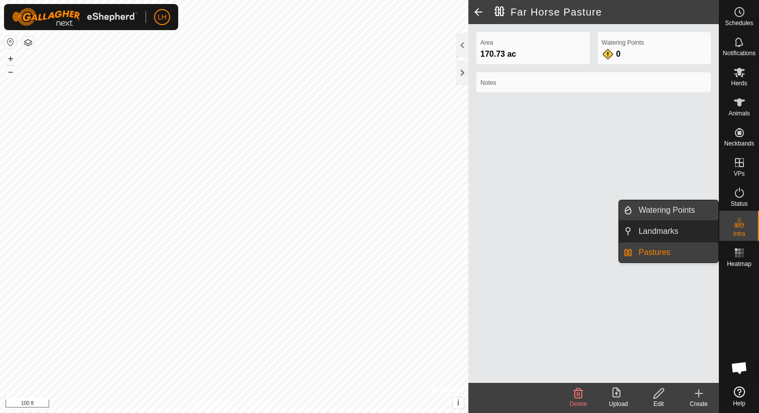
click at [685, 217] on link "Watering Points" at bounding box center [675, 210] width 86 height 20
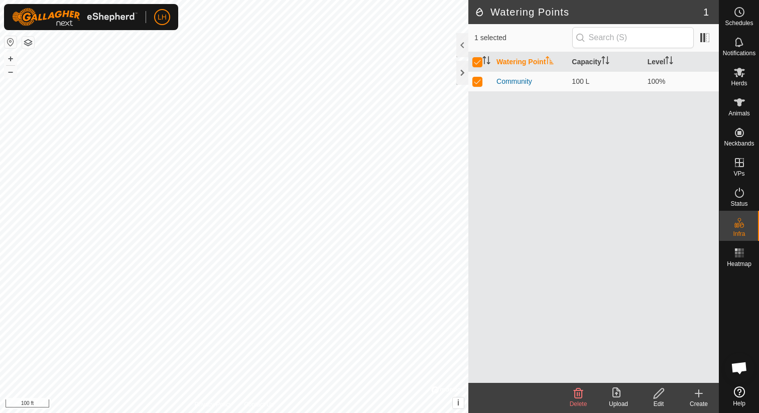
click at [700, 390] on icon at bounding box center [698, 393] width 12 height 12
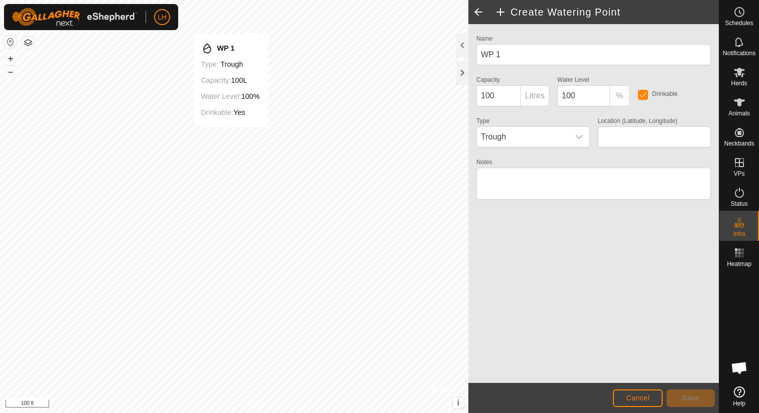
type input "38.317727, -118.523040"
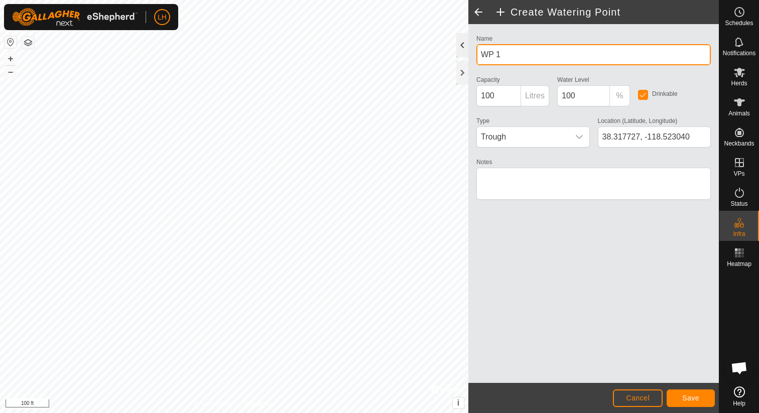
drag, startPoint x: 518, startPoint y: 55, endPoint x: 463, endPoint y: 54, distance: 54.7
click at [468, 54] on div "Create Watering Point Name WP 1 Capacity 100 Litres Water Level 100 % Drinkable…" at bounding box center [593, 206] width 250 height 413
type input "W"
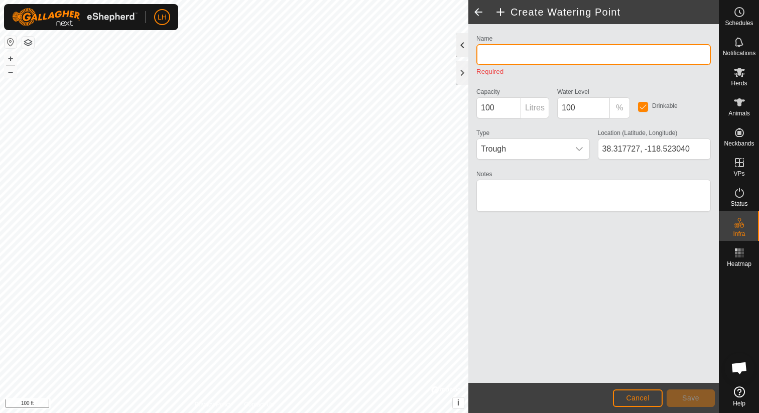
type input "T"
type input "#"
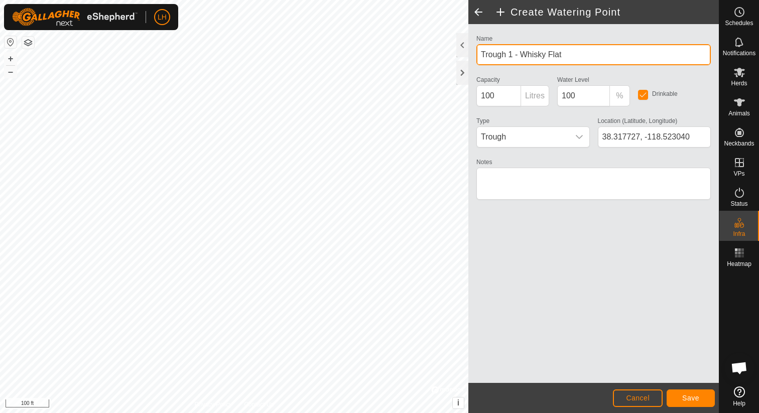
type input "Trough 1 - Whisky Flat"
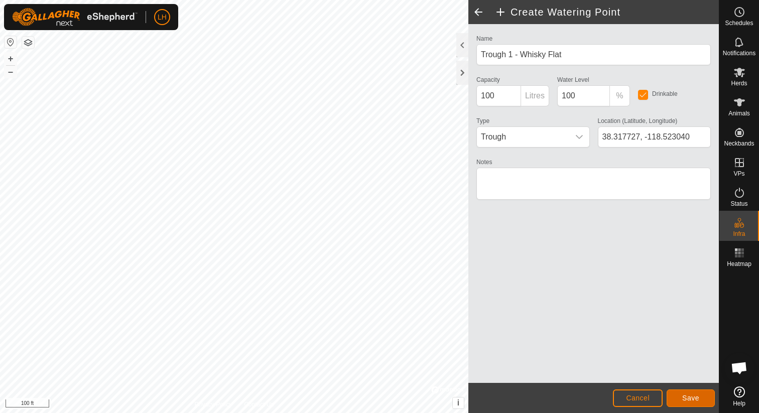
click at [693, 398] on span "Save" at bounding box center [690, 398] width 17 height 8
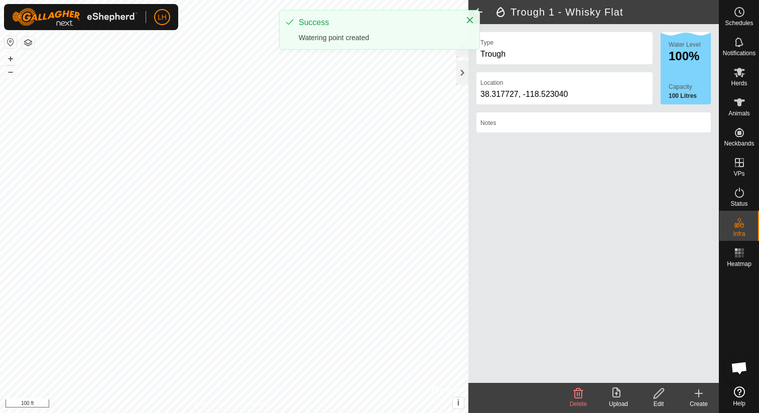
click at [532, 220] on div "Trough 1 - Whisky Flat Type Trough Location [GEOGRAPHIC_DATA] Water Level 100% …" at bounding box center [359, 206] width 718 height 413
click at [518, 179] on div "Trough 1 - Whisky Flat Type Trough Location [GEOGRAPHIC_DATA] Water Level 100% …" at bounding box center [359, 206] width 718 height 413
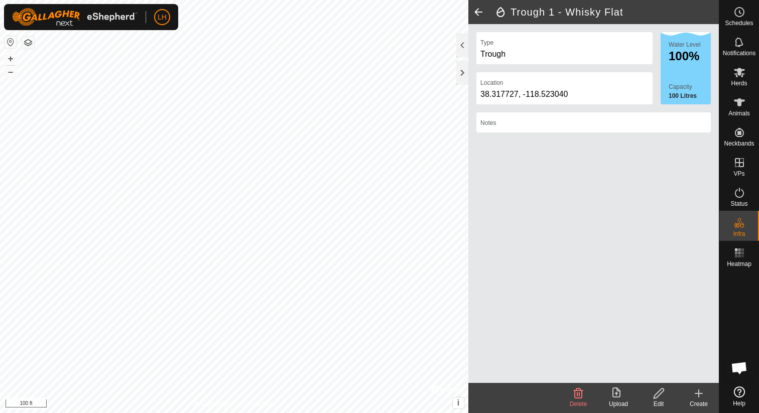
click at [699, 391] on icon at bounding box center [698, 393] width 12 height 12
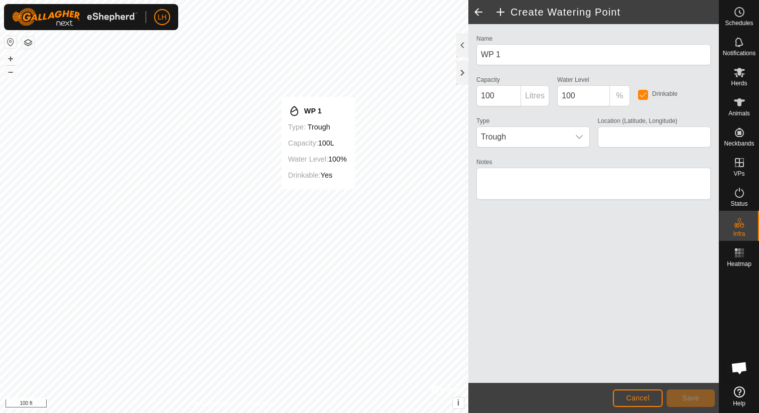
type input "38.306808, -118.537317"
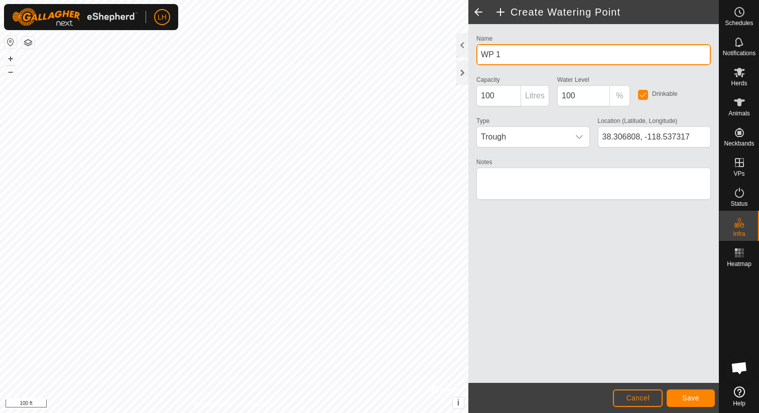
drag, startPoint x: 507, startPoint y: 56, endPoint x: 465, endPoint y: 58, distance: 42.2
click at [468, 58] on div "Create Watering Point Name WP 1 Capacity 100 Litres Water Level 100 % Drinkable…" at bounding box center [593, 206] width 250 height 413
type input "Trough 2 - Whisky Flat"
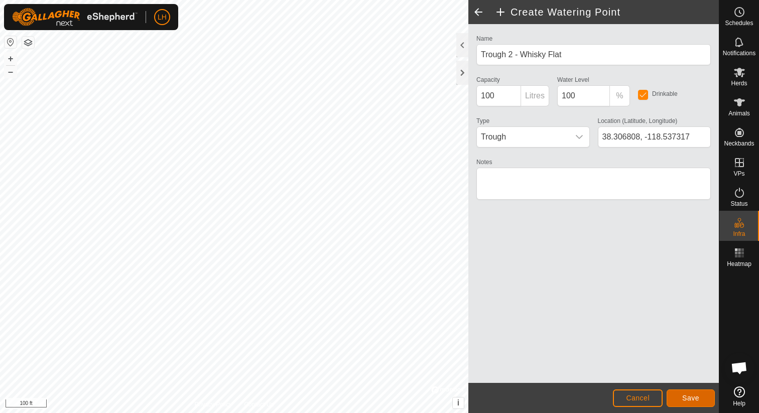
click at [686, 396] on span "Save" at bounding box center [690, 398] width 17 height 8
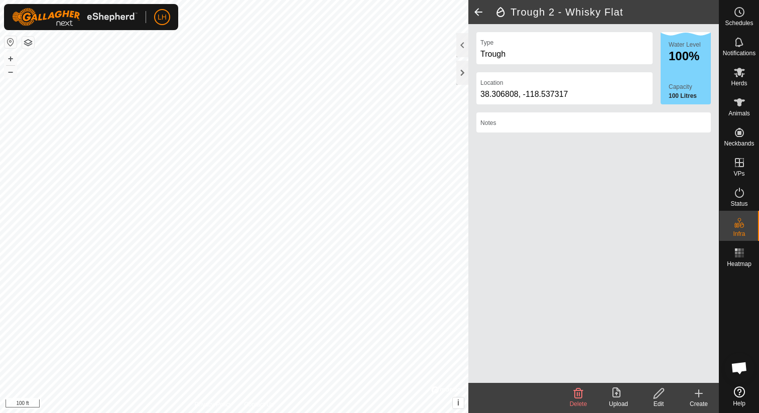
click at [699, 395] on icon at bounding box center [698, 393] width 12 height 12
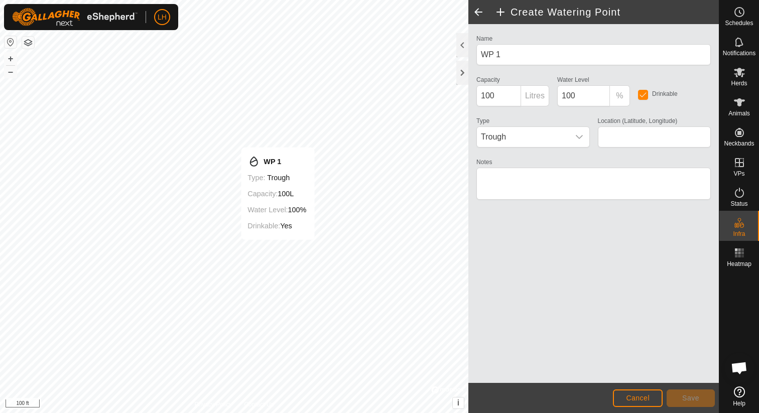
type input "38.299494, -118.549381"
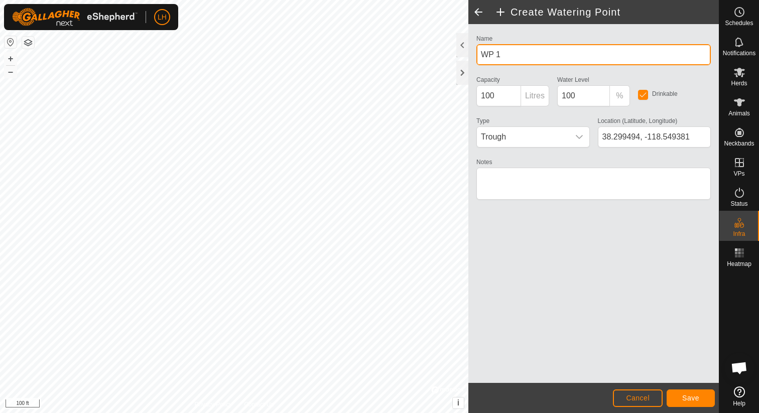
drag, startPoint x: 481, startPoint y: 59, endPoint x: 475, endPoint y: 60, distance: 6.0
click at [475, 60] on div "Name WP 1" at bounding box center [593, 48] width 242 height 33
type input "Trough 3 - Whisky Flat"
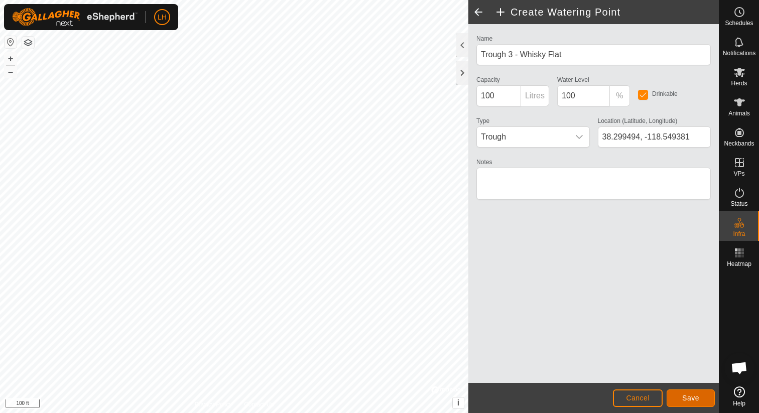
click at [686, 398] on span "Save" at bounding box center [690, 398] width 17 height 8
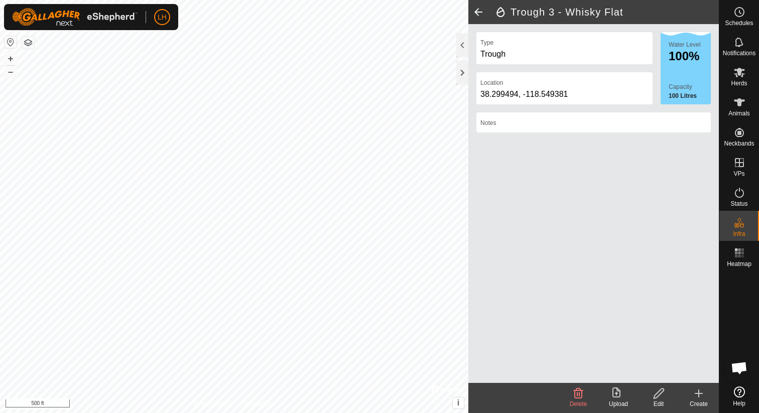
drag, startPoint x: 697, startPoint y: 394, endPoint x: 574, endPoint y: 321, distance: 143.5
click at [697, 394] on icon at bounding box center [698, 393] width 12 height 12
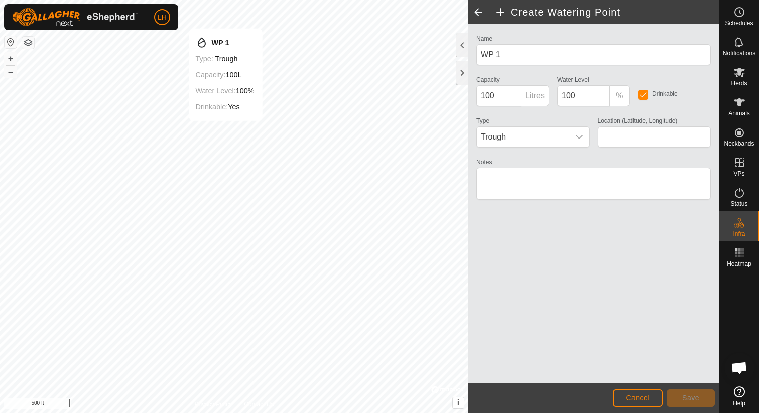
type input "38.290824, -118.559602"
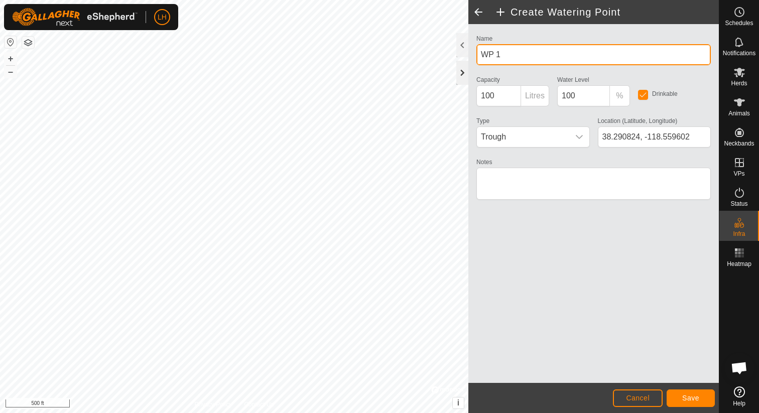
drag, startPoint x: 522, startPoint y: 61, endPoint x: 467, endPoint y: 61, distance: 55.7
click at [468, 61] on div "Create Watering Point Name WP 1 Capacity 100 Litres Water Level 100 % Drinkable…" at bounding box center [593, 206] width 250 height 413
drag, startPoint x: 507, startPoint y: 55, endPoint x: 465, endPoint y: 60, distance: 42.9
click at [468, 56] on div "Create Watering Point Name WP 1 Capacity 100 Litres Water Level 100 % Drinkable…" at bounding box center [593, 206] width 250 height 413
type input "Trough 4 - Whisky Flat"
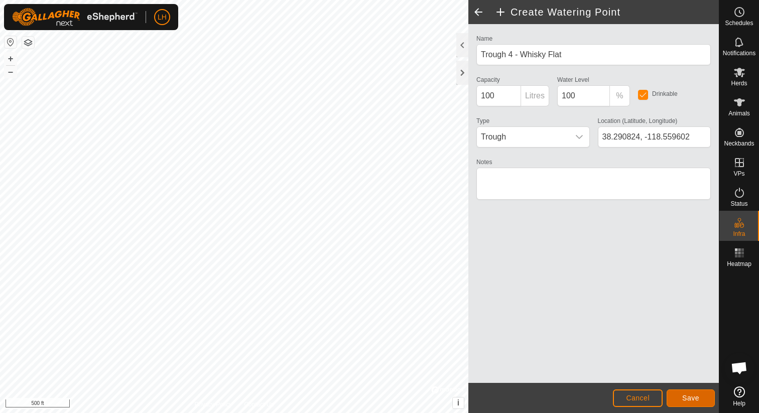
click at [685, 396] on span "Save" at bounding box center [690, 398] width 17 height 8
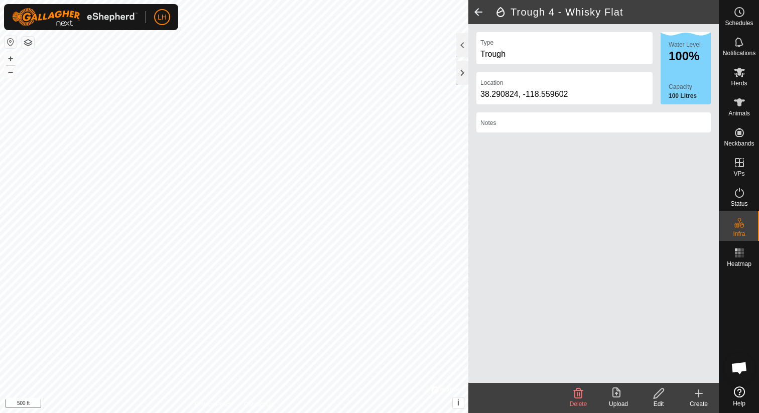
click at [697, 392] on icon at bounding box center [698, 393] width 12 height 12
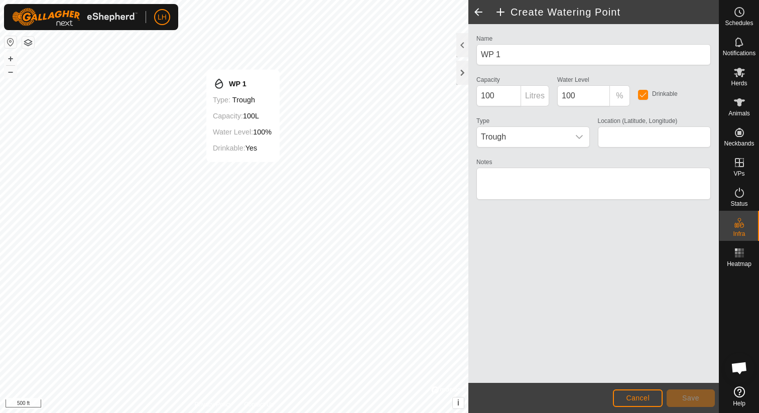
type input "38.277136, -118.527393"
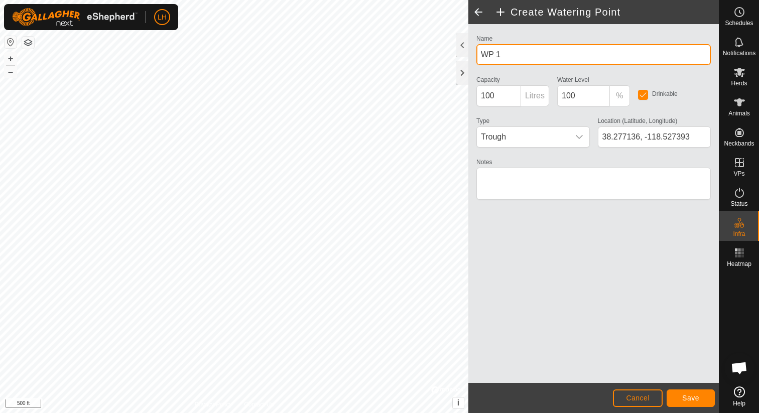
drag, startPoint x: 509, startPoint y: 55, endPoint x: 469, endPoint y: 54, distance: 40.7
click at [469, 54] on div "Name WP 1 Capacity 100 Litres Water Level 100 % Drinkable Type Trough Location …" at bounding box center [593, 203] width 250 height 359
type input "Troughs above 3.5 - Whisky Flat"
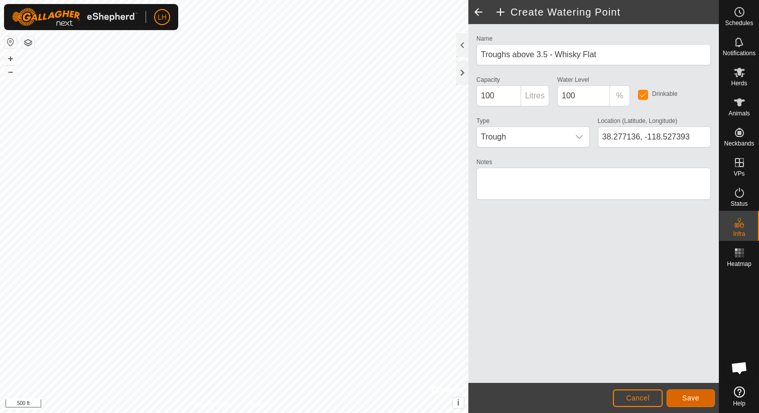
click at [682, 398] on span "Save" at bounding box center [690, 398] width 17 height 8
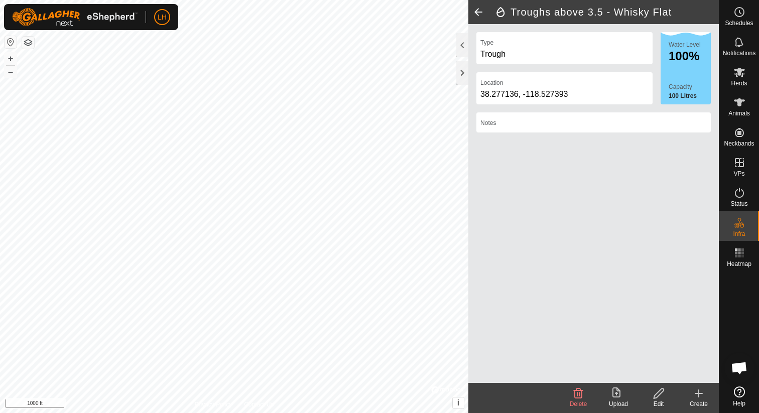
click at [699, 395] on icon at bounding box center [698, 393] width 12 height 12
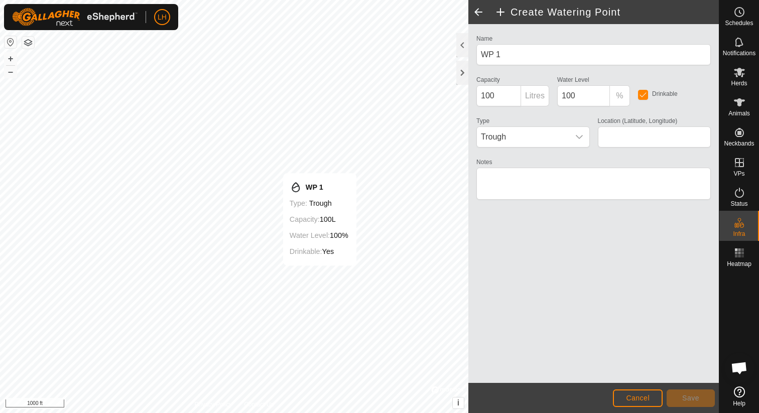
type input "38.279642, -118.545292"
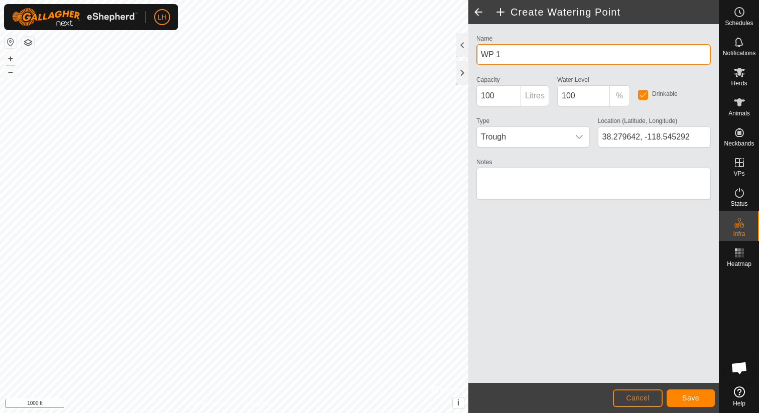
drag, startPoint x: 495, startPoint y: 54, endPoint x: 480, endPoint y: 54, distance: 15.1
click at [480, 54] on input "WP 1" at bounding box center [593, 54] width 234 height 21
type input "Trough 3.5 - Whisky Flat"
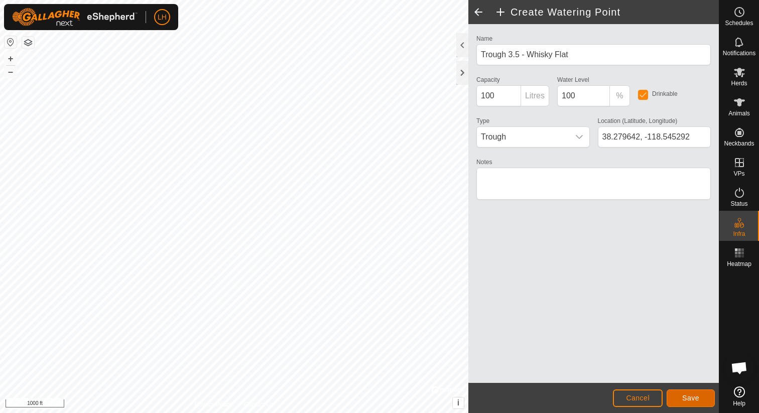
click at [694, 394] on span "Save" at bounding box center [690, 398] width 17 height 8
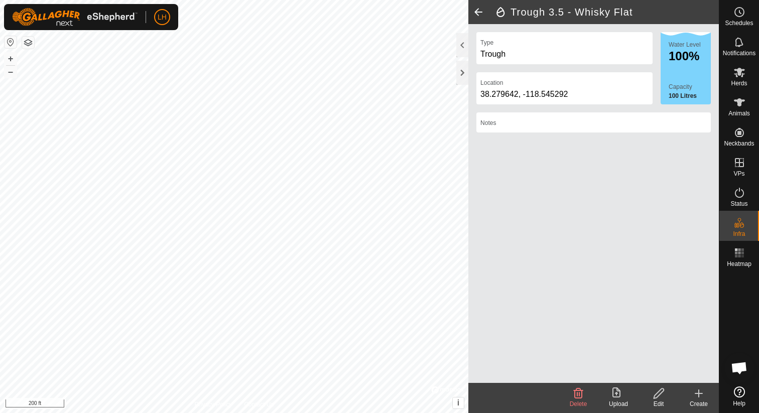
drag, startPoint x: 698, startPoint y: 396, endPoint x: 615, endPoint y: 336, distance: 102.5
click at [695, 393] on icon at bounding box center [698, 393] width 12 height 12
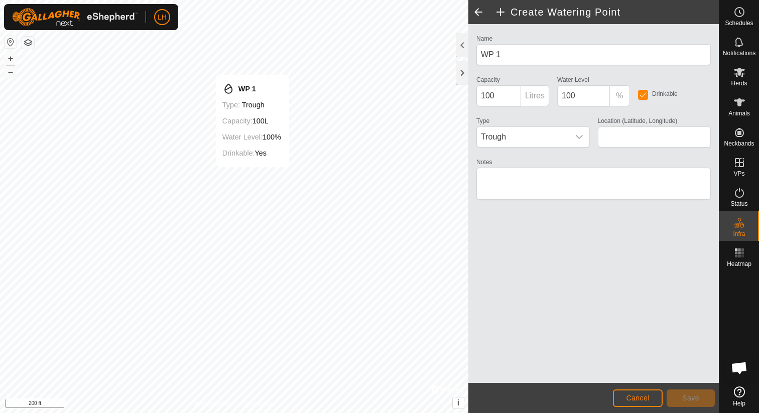
type input "38.359945, -118.559757"
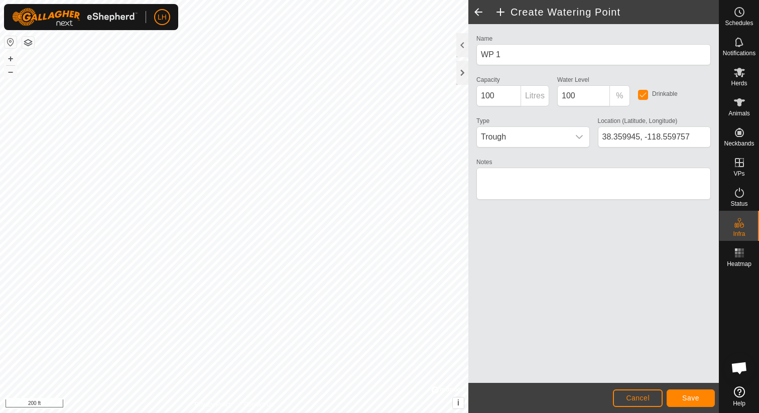
click at [541, 96] on div "Capacity 100 Litres" at bounding box center [512, 89] width 81 height 33
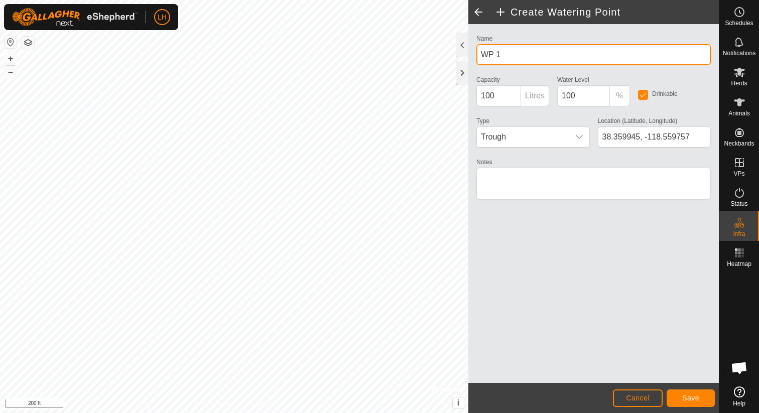
click at [523, 52] on input "WP 1" at bounding box center [593, 54] width 234 height 21
drag, startPoint x: 523, startPoint y: 52, endPoint x: 465, endPoint y: 52, distance: 58.7
click at [468, 52] on div "Create Watering Point Name WP 1 Capacity 100 Litres Water Level 100 % Drinkable…" at bounding box center [593, 206] width 250 height 413
type input "Gravel Pile Troughs"
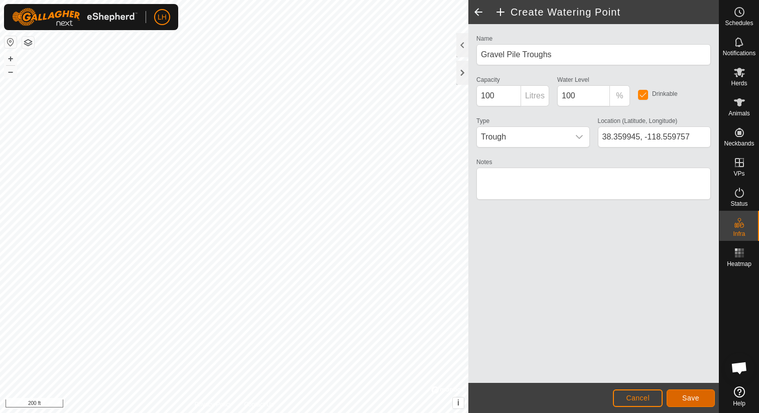
click at [683, 397] on span "Save" at bounding box center [690, 398] width 17 height 8
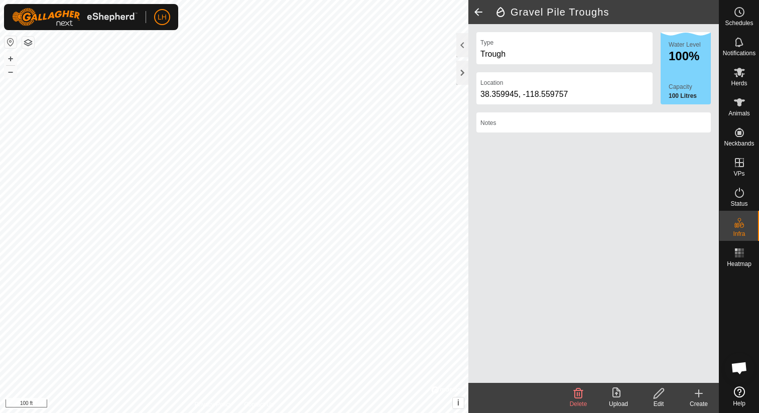
click at [699, 396] on icon at bounding box center [698, 393] width 12 height 12
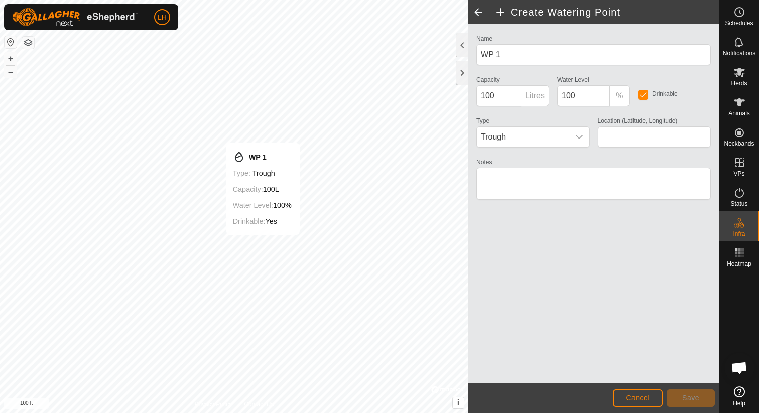
type input "38.371995, -118.553329"
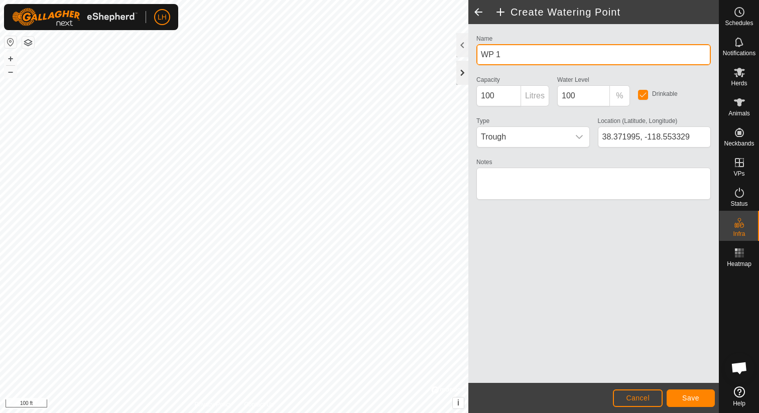
drag, startPoint x: 517, startPoint y: 56, endPoint x: 462, endPoint y: 60, distance: 55.3
click at [468, 60] on div "Create Watering Point Name WP 1 Capacity 100 Litres Water Level 100 % Drinkable…" at bounding box center [593, 206] width 250 height 413
type input "Hawthorne Utilities Overflow 1"
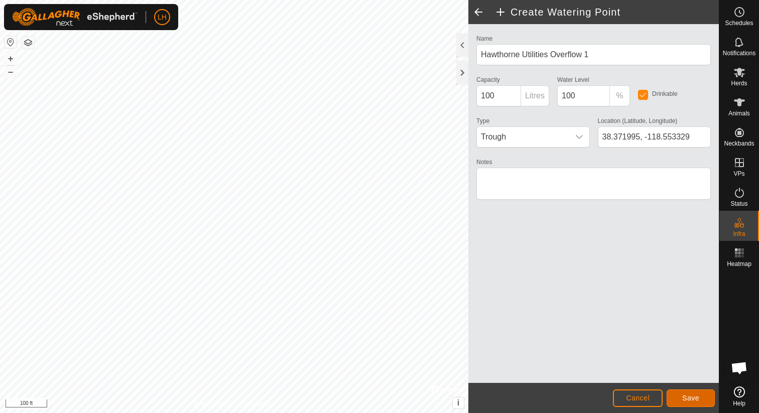
click at [696, 399] on span "Save" at bounding box center [690, 398] width 17 height 8
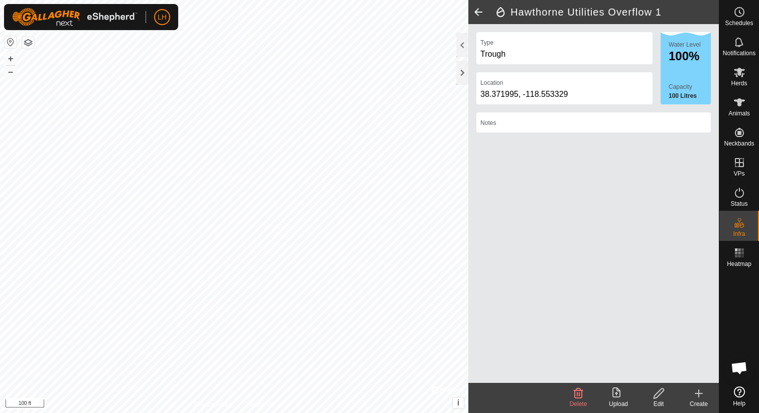
drag, startPoint x: 698, startPoint y: 394, endPoint x: 694, endPoint y: 383, distance: 12.4
click at [698, 394] on icon at bounding box center [698, 393] width 0 height 7
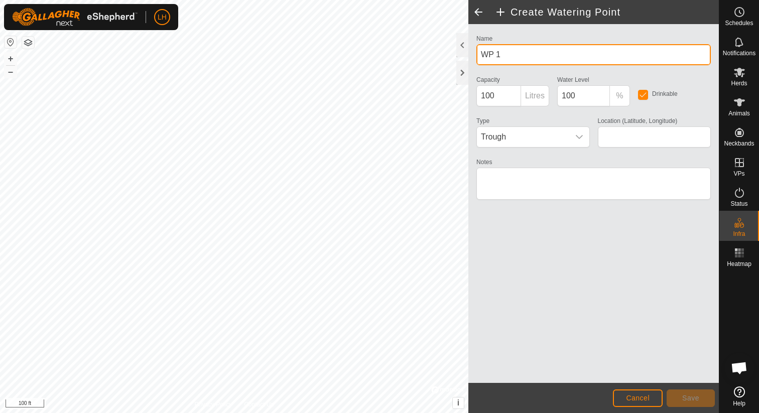
click at [523, 55] on input "WP 1" at bounding box center [593, 54] width 234 height 21
type input "W"
type input "Whisky Flat Corral Trough"
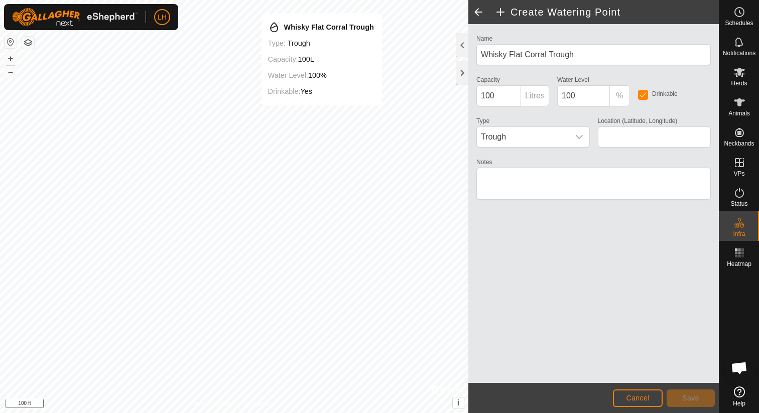
type input "38.376402, -118.547255"
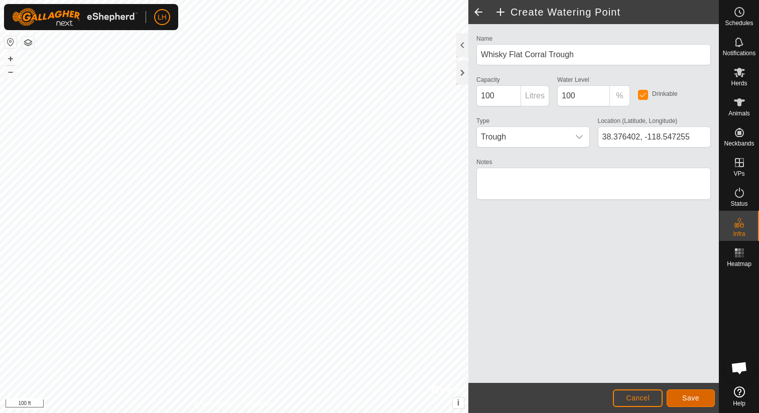
click at [694, 400] on span "Save" at bounding box center [690, 398] width 17 height 8
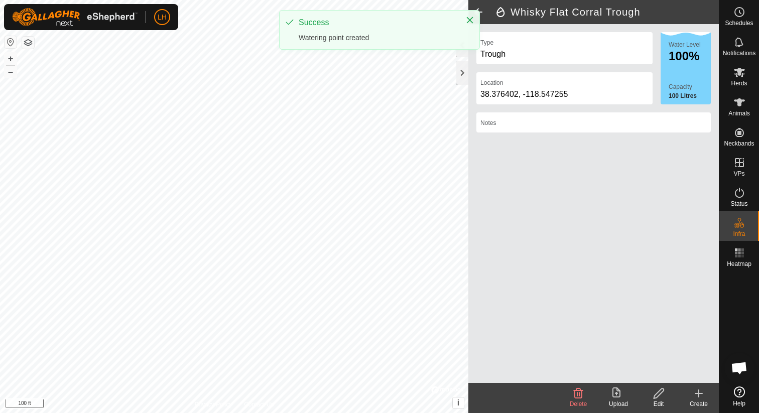
click at [492, 316] on div "Whisky Flat Corral Trough Type Trough Location [GEOGRAPHIC_DATA] Water Level 10…" at bounding box center [359, 206] width 718 height 413
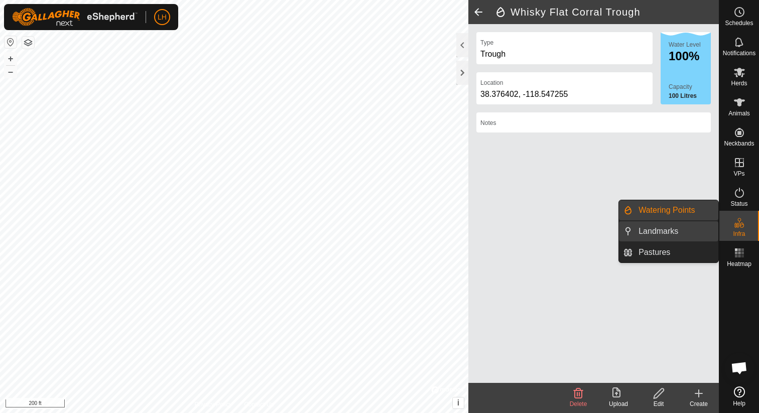
drag, startPoint x: 712, startPoint y: 227, endPoint x: 691, endPoint y: 230, distance: 21.2
click at [696, 230] on link "Landmarks" at bounding box center [675, 231] width 86 height 20
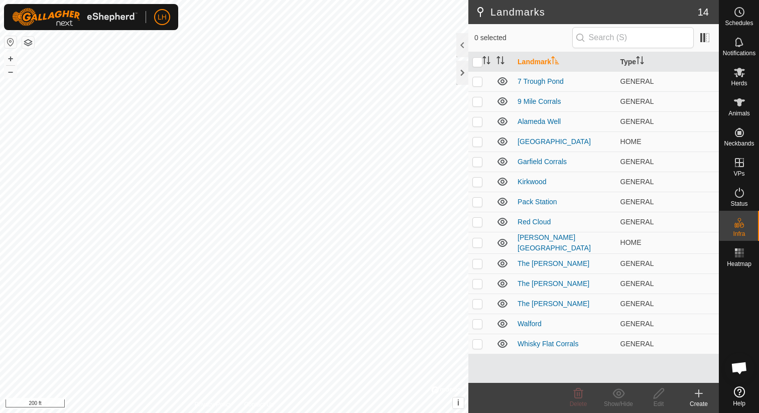
click at [700, 391] on icon at bounding box center [698, 393] width 12 height 12
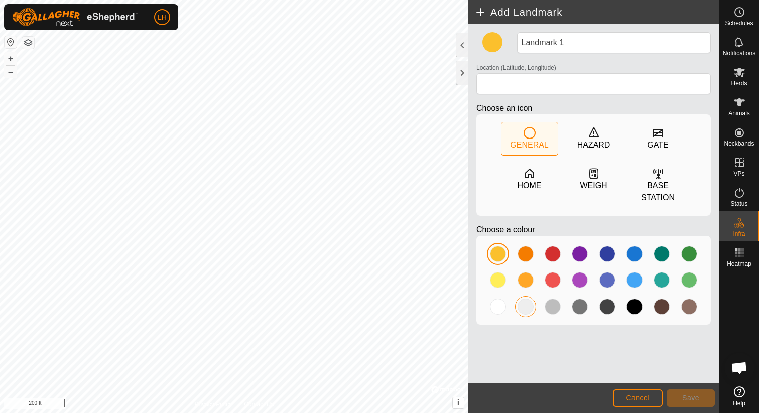
click at [529, 307] on div at bounding box center [525, 307] width 16 height 16
type input "38.381226, -118.556600"
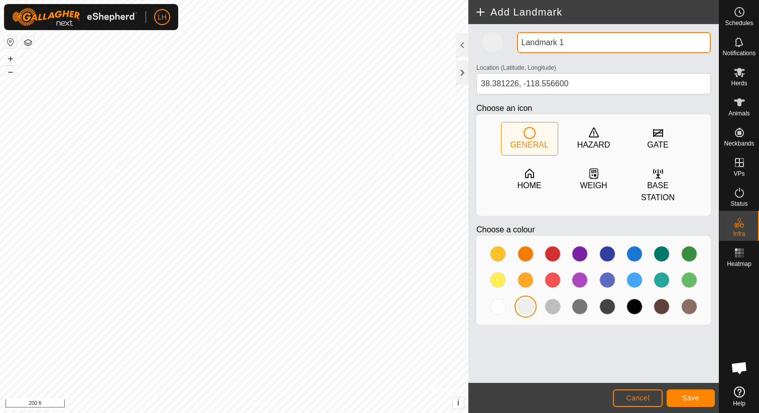
drag, startPoint x: 581, startPoint y: 43, endPoint x: 503, endPoint y: 39, distance: 78.4
click at [503, 39] on div "Landmark 1 Location (Latitude, Longitude) [GEOGRAPHIC_DATA] Choose an icon GENE…" at bounding box center [593, 182] width 242 height 301
type input "Hawthorne Utilities Standpipe - Whisky Flat"
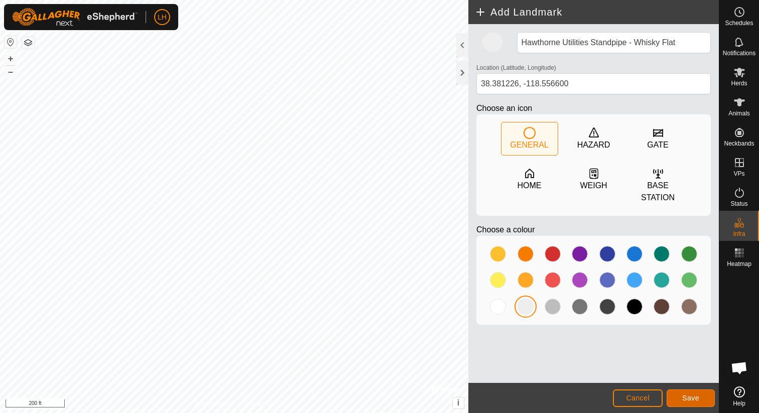
click at [694, 402] on button "Save" at bounding box center [690, 398] width 48 height 18
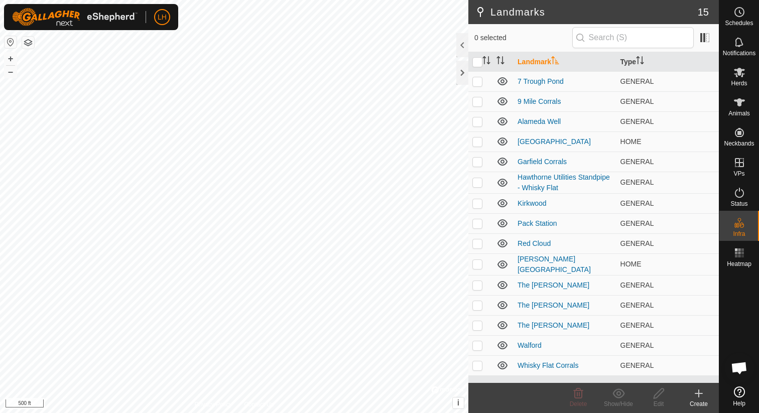
click at [701, 393] on icon at bounding box center [698, 393] width 7 height 0
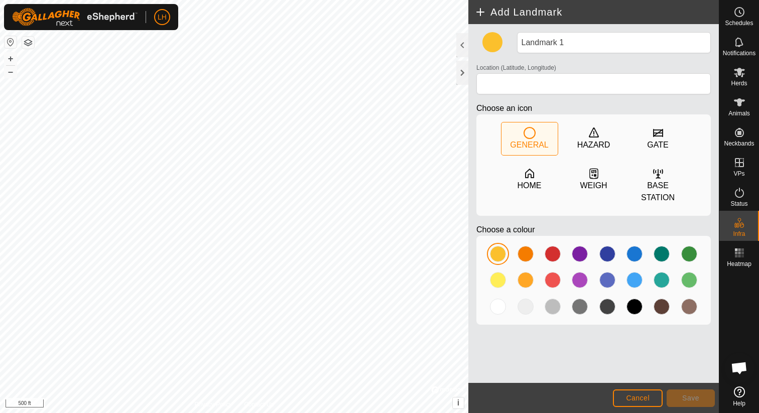
type input "38.409266, -118.582725"
click at [642, 394] on span "Cancel" at bounding box center [638, 398] width 24 height 8
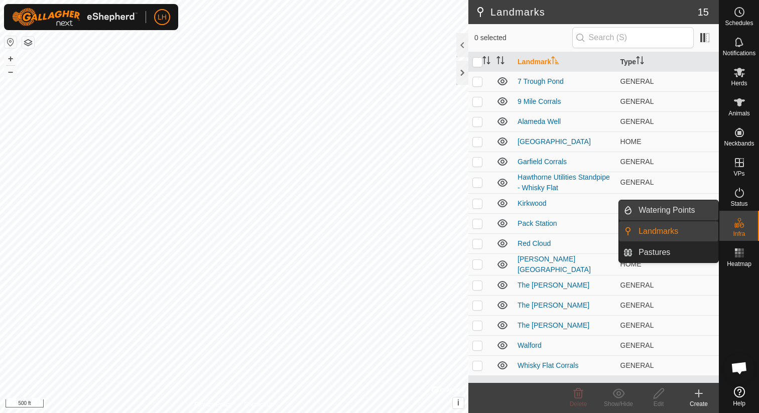
click at [665, 215] on link "Watering Points" at bounding box center [675, 210] width 86 height 20
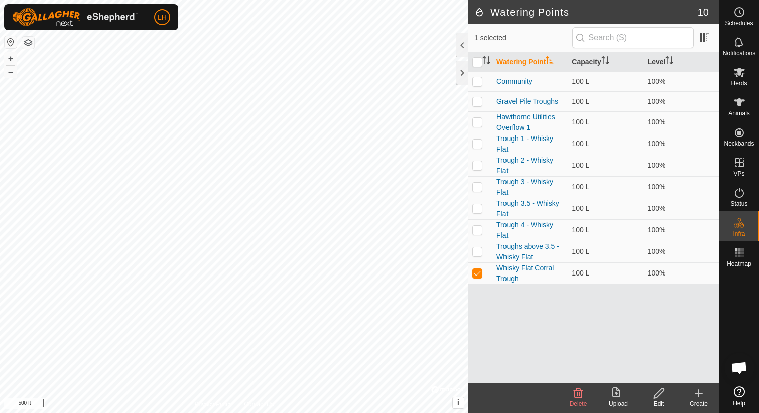
click at [695, 394] on icon at bounding box center [698, 393] width 12 height 12
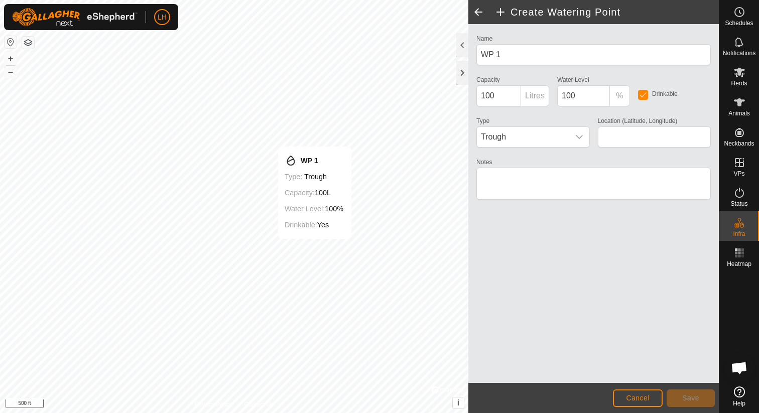
type input "38.409253, -118.582697"
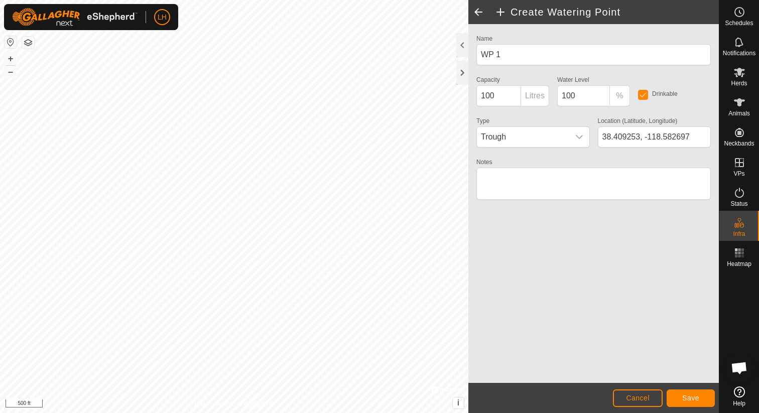
click at [526, 105] on p-inputgroup-addon "Litres" at bounding box center [535, 95] width 28 height 21
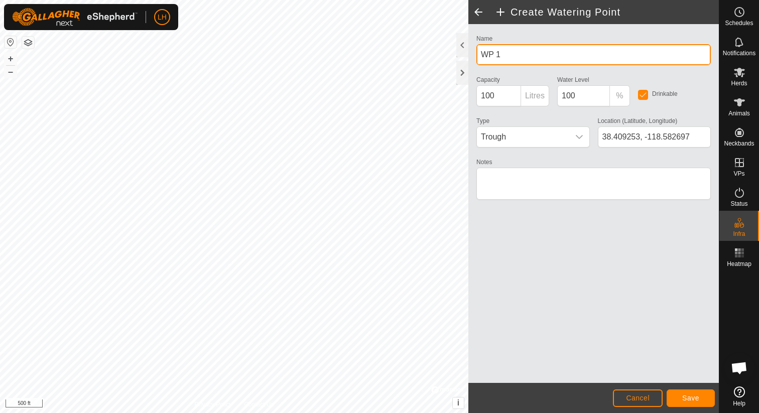
click at [519, 55] on input "WP 1" at bounding box center [593, 54] width 234 height 21
drag, startPoint x: 502, startPoint y: 53, endPoint x: 469, endPoint y: 52, distance: 32.6
click at [469, 52] on div "Name WP 1 Capacity 100 Litres Water Level 100 % Drinkable Type Trough Location …" at bounding box center [593, 203] width 250 height 359
type input "NE Troughs - Whisky Flat"
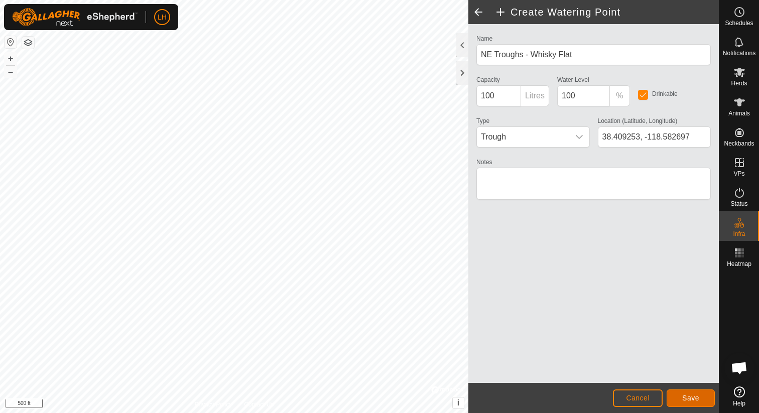
click at [685, 400] on span "Save" at bounding box center [690, 398] width 17 height 8
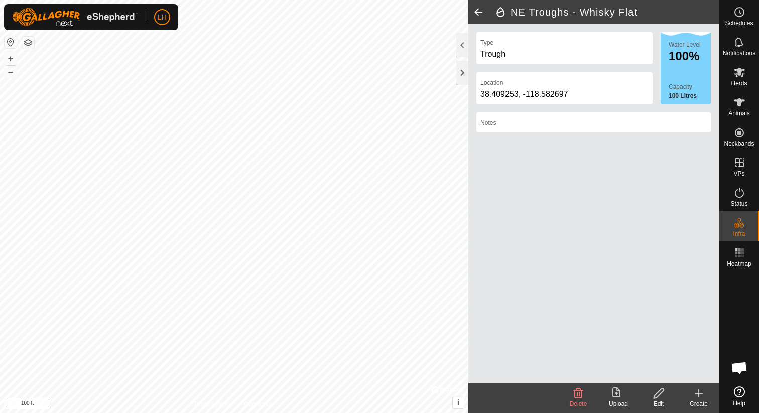
drag, startPoint x: 702, startPoint y: 393, endPoint x: 557, endPoint y: 360, distance: 148.7
click at [701, 392] on icon at bounding box center [698, 393] width 12 height 12
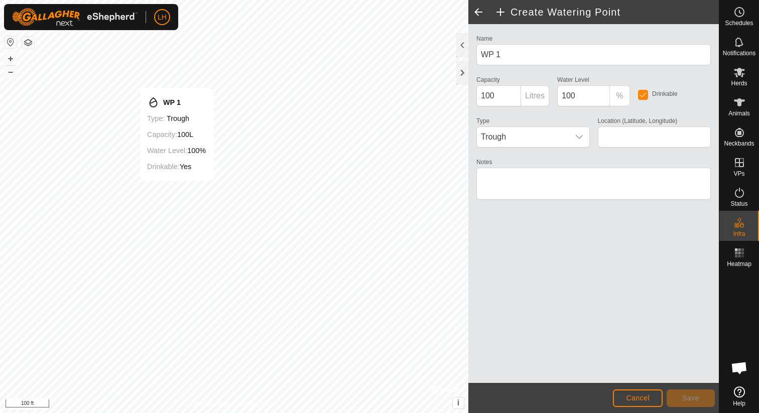
type input "38.387572, -118.582314"
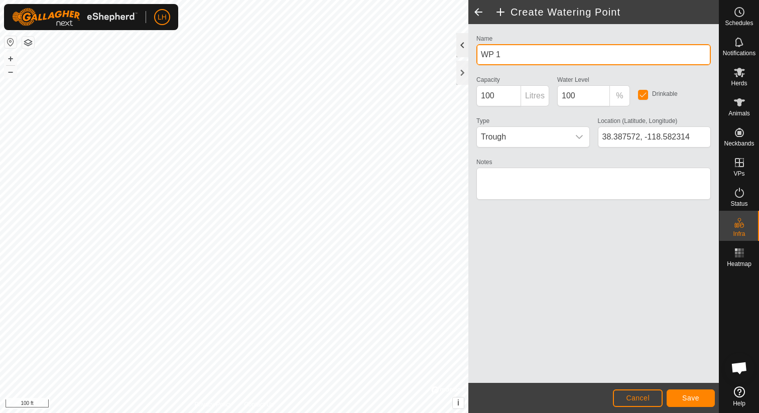
click at [446, 49] on div "Create Watering Point Name WP 1 Capacity 100 Litres Water Level 100 % Drinkable…" at bounding box center [359, 206] width 718 height 413
type input "W"
type input "NW Troughs - Whisky Flat"
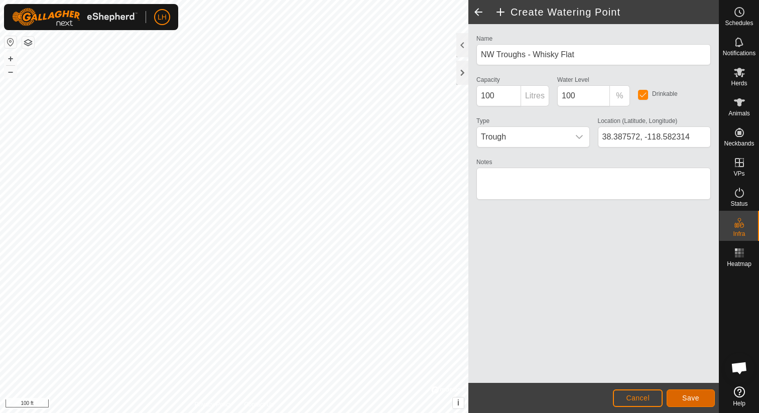
click at [694, 397] on span "Save" at bounding box center [690, 398] width 17 height 8
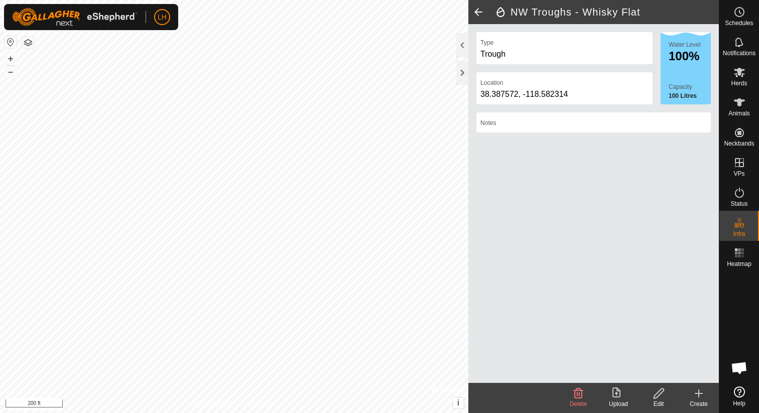
click at [699, 397] on icon at bounding box center [698, 393] width 12 height 12
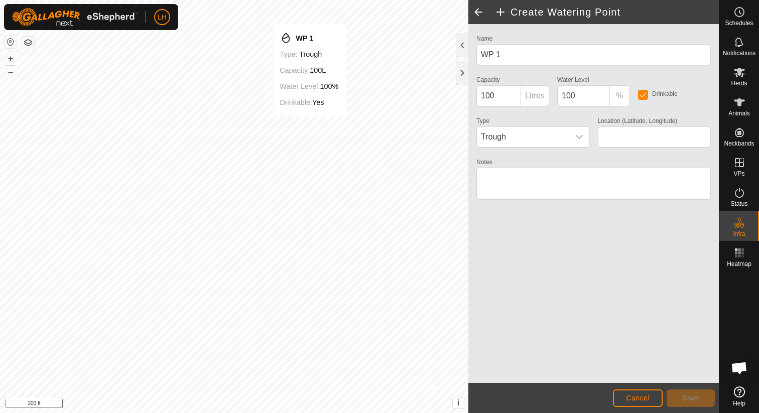
type input "38.341096, -118.585601"
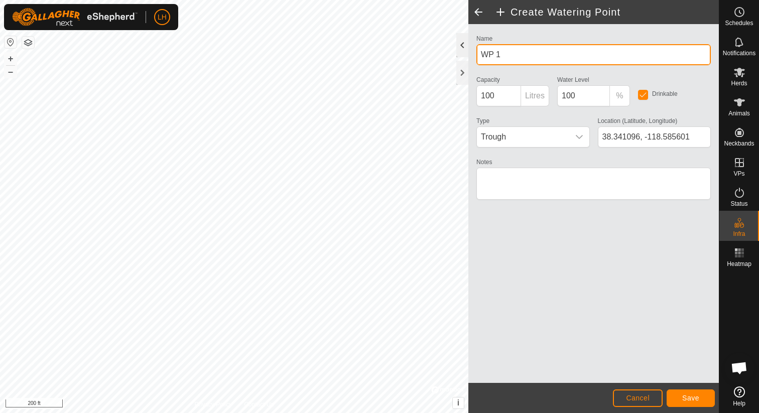
click at [433, 52] on div "Create Watering Point Name WP 1 Capacity 100 Litres Water Level 100 % Drinkable…" at bounding box center [359, 206] width 718 height 413
type input "W"
type input "[PERSON_NAME] Troughs - Whisky Flat"
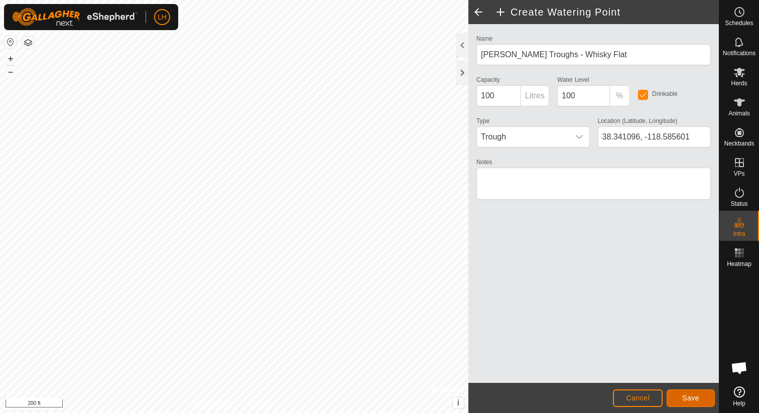
click at [698, 400] on span "Save" at bounding box center [690, 398] width 17 height 8
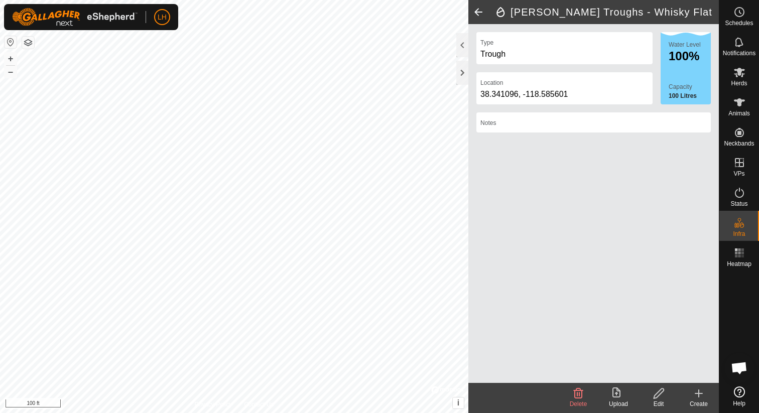
click at [699, 396] on icon at bounding box center [698, 393] width 12 height 12
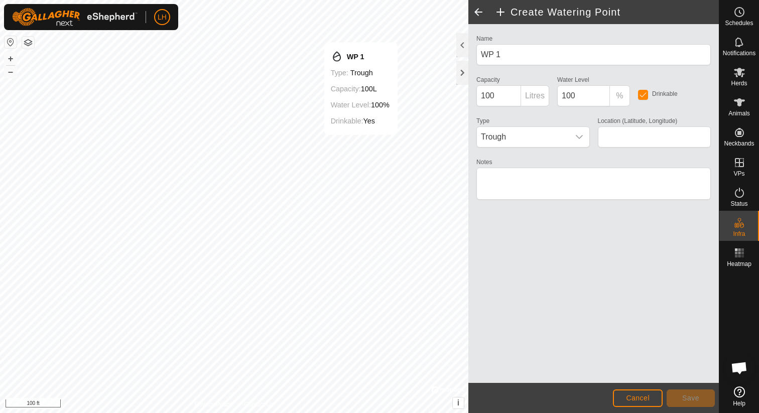
type input "38.290619, -118.605259"
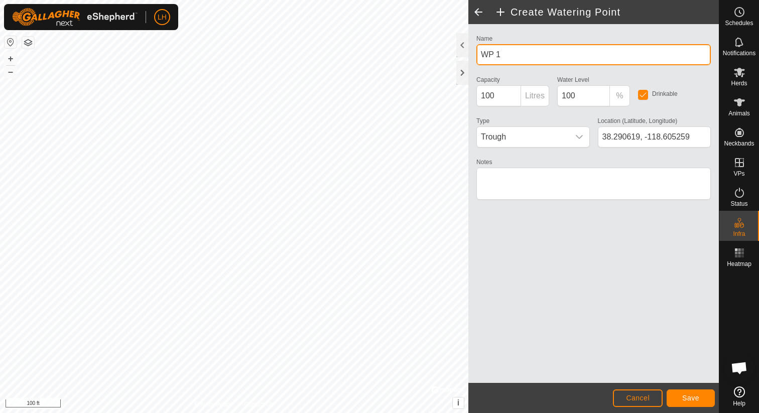
drag, startPoint x: 523, startPoint y: 55, endPoint x: 476, endPoint y: 52, distance: 47.8
click at [476, 52] on div "Name WP 1" at bounding box center [593, 48] width 242 height 33
type input "Dry Lakes Troughs - Whisky Flat"
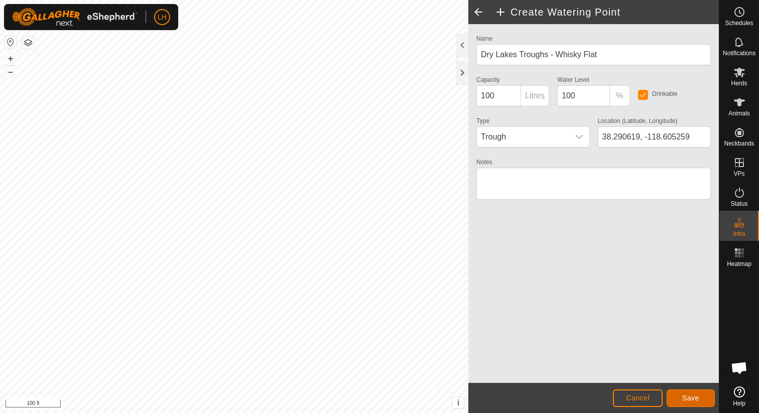
click at [700, 399] on button "Save" at bounding box center [690, 398] width 48 height 18
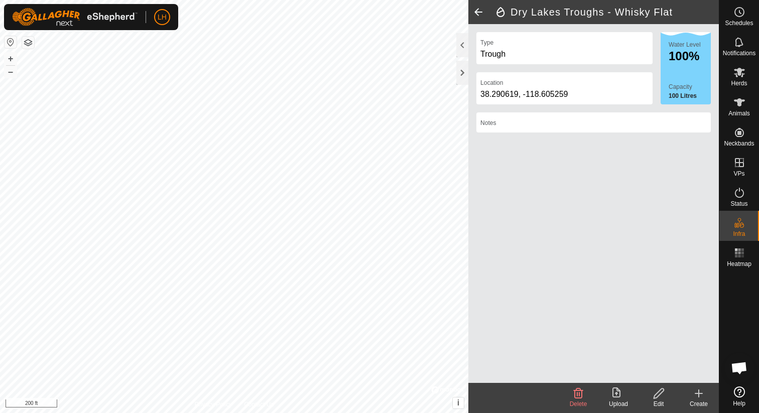
click at [695, 394] on icon at bounding box center [698, 393] width 12 height 12
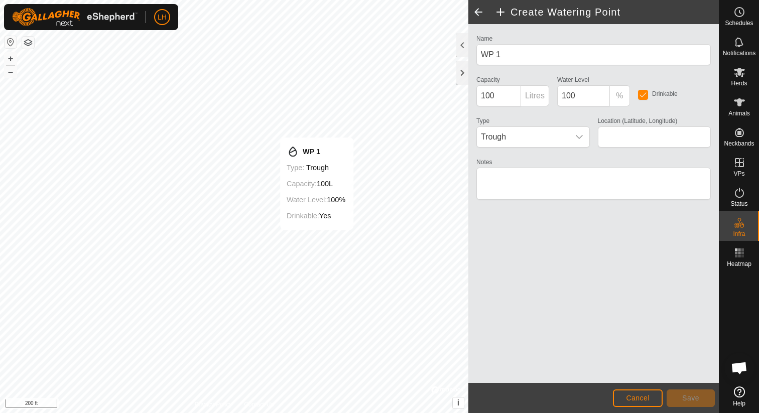
type input "38.320535, -118.544810"
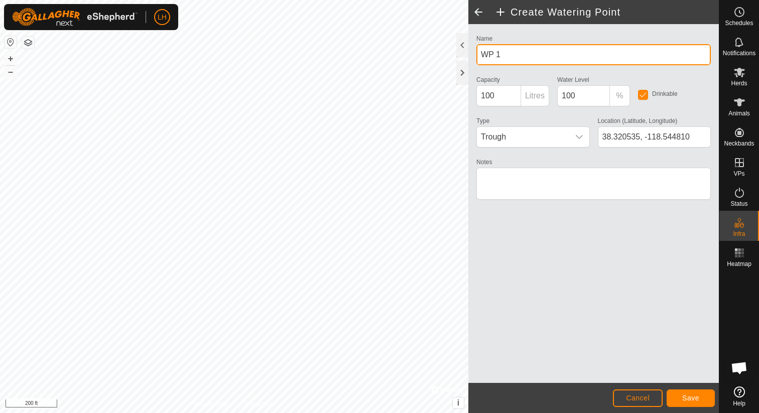
drag, startPoint x: 515, startPoint y: 51, endPoint x: 477, endPoint y: 53, distance: 37.7
click at [477, 53] on input "WP 1" at bounding box center [593, 54] width 234 height 21
type input "T"
type input "Whisky Ranch Troughs - Whisky Flat"
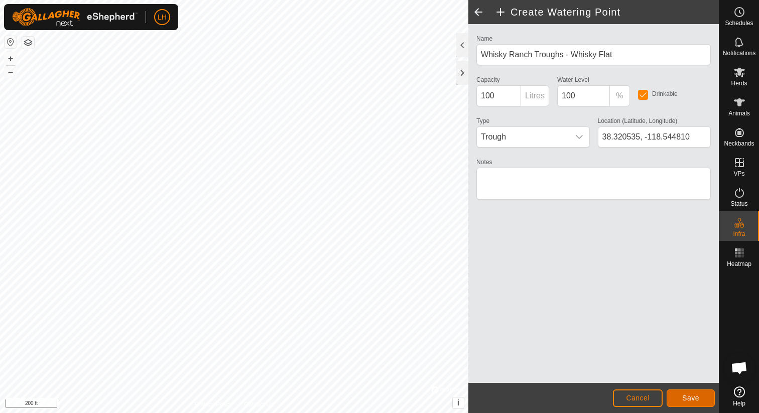
click at [688, 396] on span "Save" at bounding box center [690, 398] width 17 height 8
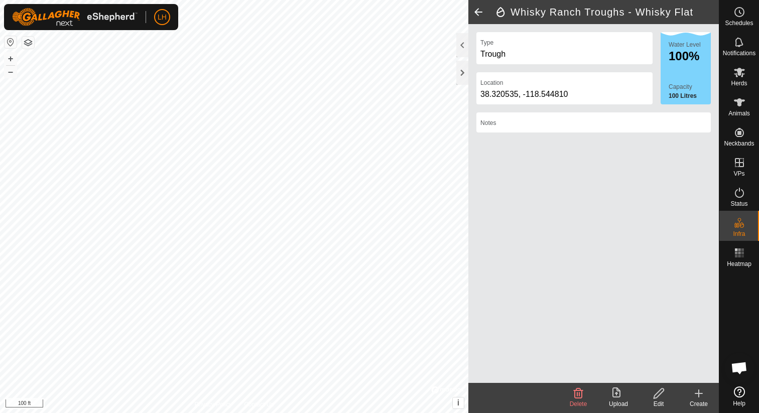
drag, startPoint x: 695, startPoint y: 394, endPoint x: 583, endPoint y: 363, distance: 116.1
click at [694, 393] on icon at bounding box center [698, 393] width 12 height 12
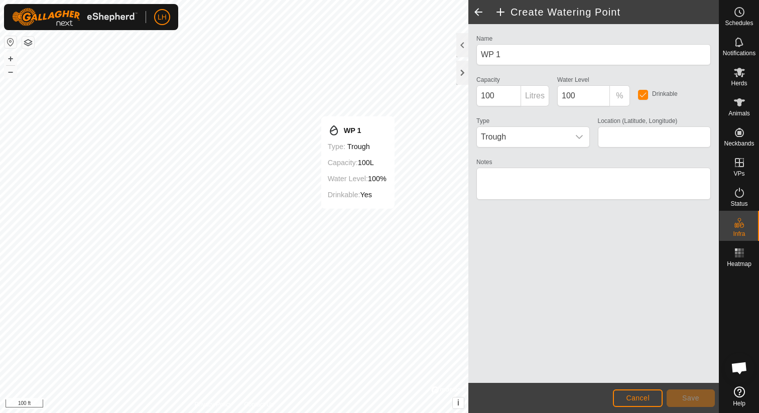
type input "38.324353, -118.552521"
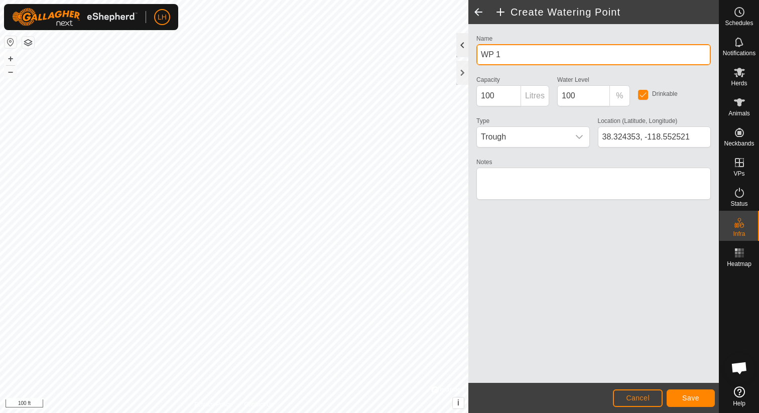
drag, startPoint x: 516, startPoint y: 55, endPoint x: 461, endPoint y: 53, distance: 55.2
click at [468, 53] on div "Create Watering Point Name WP 1 Capacity 100 Litres Water Level 100 % Drinkable…" at bounding box center [593, 206] width 250 height 413
type input "Military Trough - Whisky Flat"
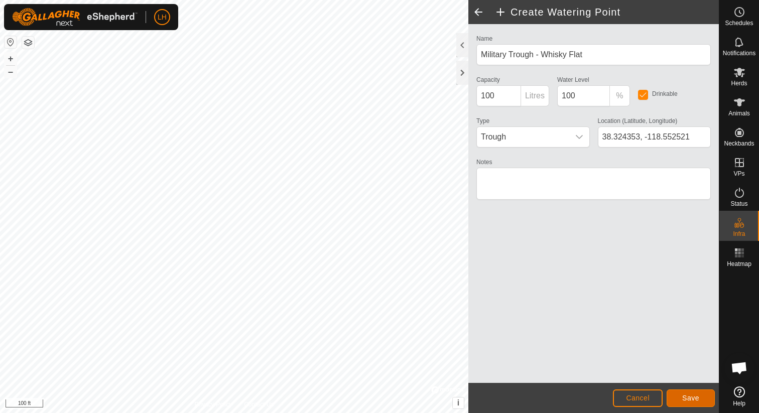
click at [686, 395] on span "Save" at bounding box center [690, 398] width 17 height 8
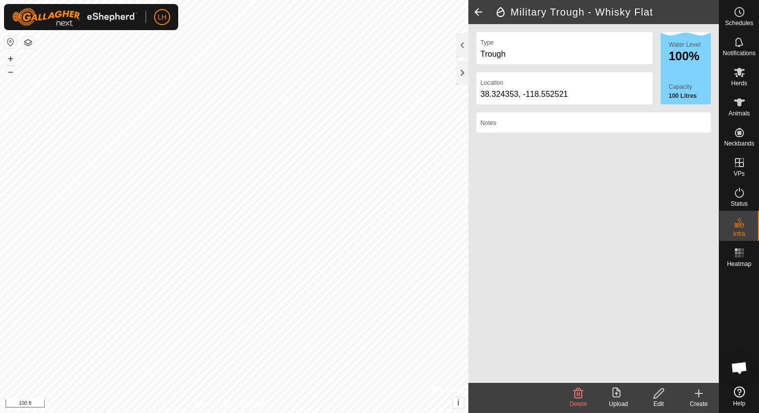
drag, startPoint x: 700, startPoint y: 393, endPoint x: 510, endPoint y: 318, distance: 204.5
click at [695, 392] on icon at bounding box center [698, 393] width 12 height 12
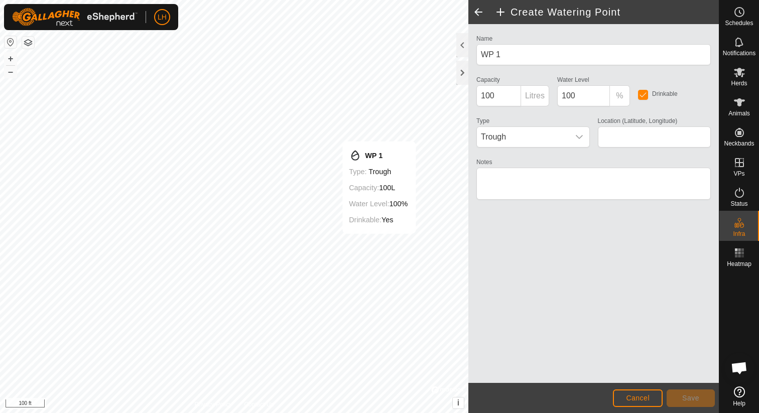
type input "38.341861, -118.547598"
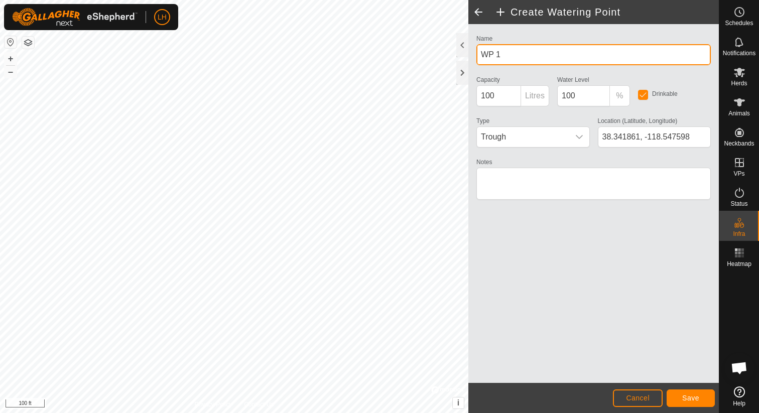
drag, startPoint x: 511, startPoint y: 54, endPoint x: 470, endPoint y: 55, distance: 40.7
click at [470, 55] on div "Name WP 1 Capacity 100 Litres Water Level 100 % Drinkable Type Trough Location …" at bounding box center [593, 203] width 250 height 359
type input "Powerline Troughs - Whisky Flat"
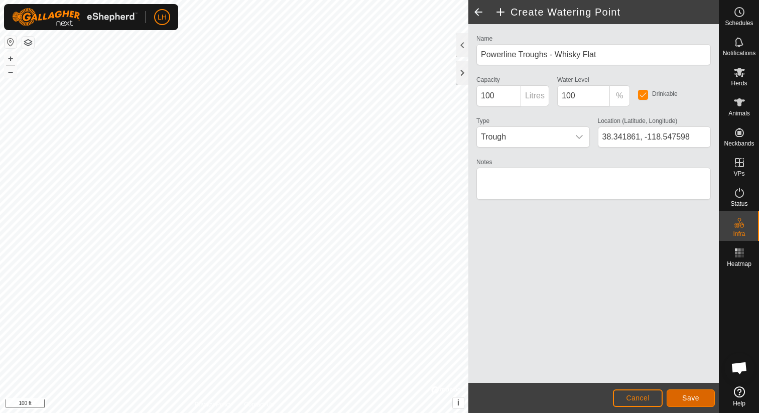
click at [692, 395] on span "Save" at bounding box center [690, 398] width 17 height 8
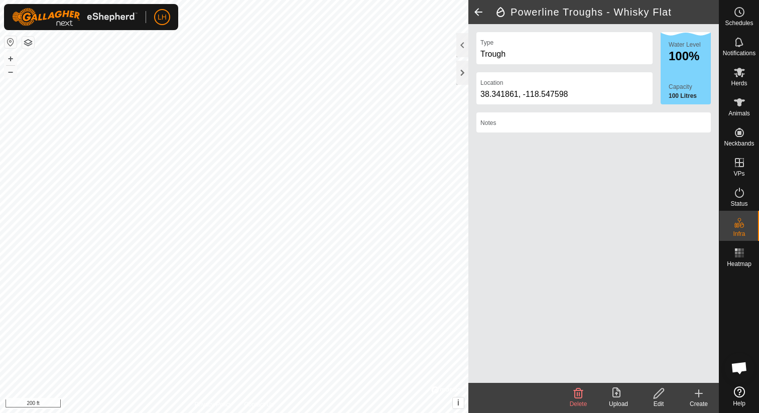
drag, startPoint x: 699, startPoint y: 393, endPoint x: 527, endPoint y: 330, distance: 182.9
click at [694, 391] on icon at bounding box center [698, 393] width 12 height 12
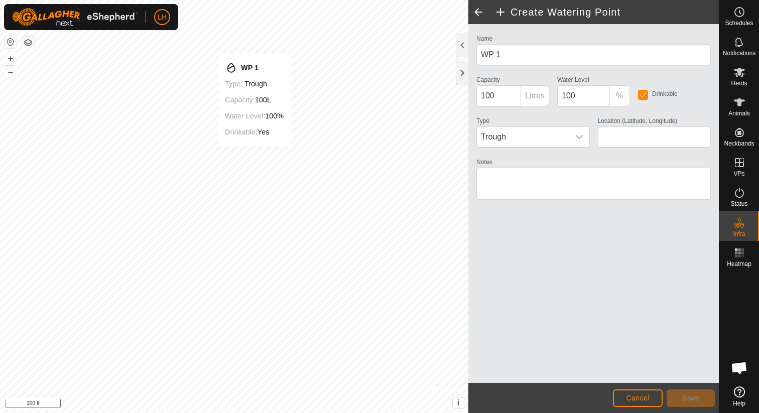
type input "38.330627, -118.495038"
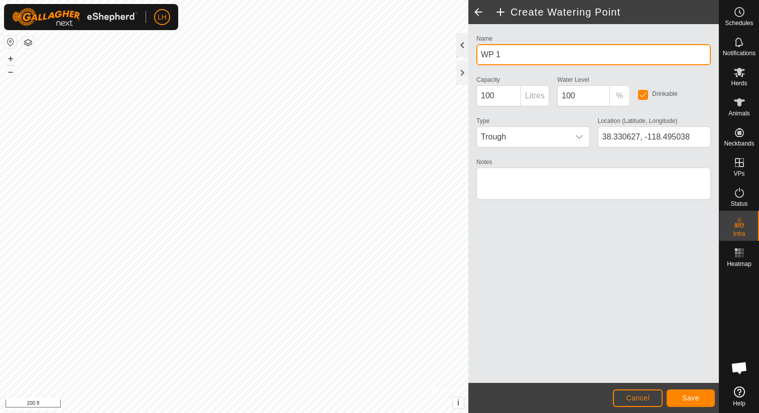
click at [453, 54] on div "Create Watering Point Name WP 1 Capacity 100 Litres Water Level 100 % Drinkable…" at bounding box center [359, 206] width 718 height 413
type input "W"
type input "Mouth of Rattlesnake Troughs - Whisky Flat"
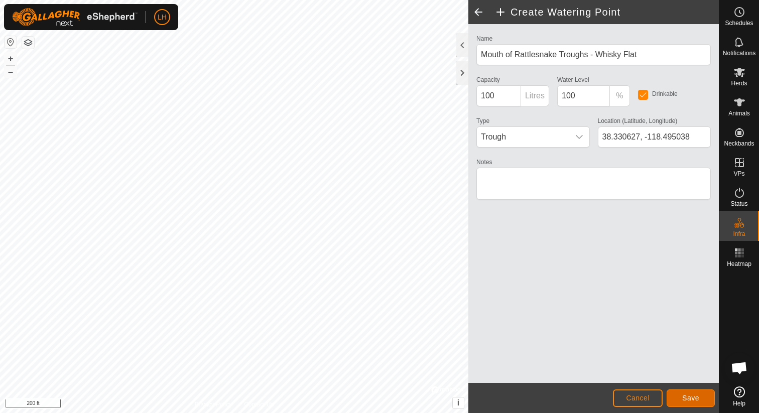
click at [687, 397] on span "Save" at bounding box center [690, 398] width 17 height 8
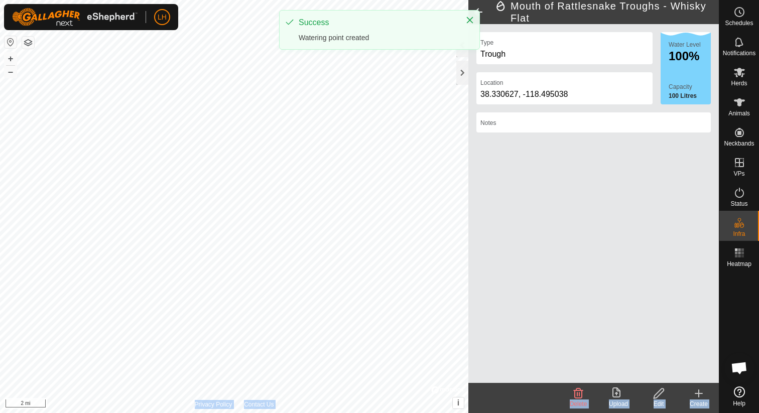
click at [463, 274] on div "Mouth of Rattlesnake Troughs - Whisky Flat Type Trough Location [GEOGRAPHIC_DAT…" at bounding box center [359, 206] width 718 height 413
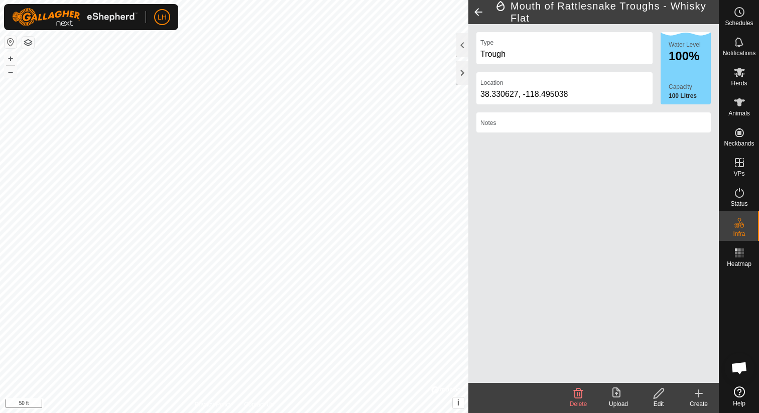
drag, startPoint x: 699, startPoint y: 391, endPoint x: 662, endPoint y: 366, distance: 44.8
click at [698, 390] on icon at bounding box center [698, 393] width 12 height 12
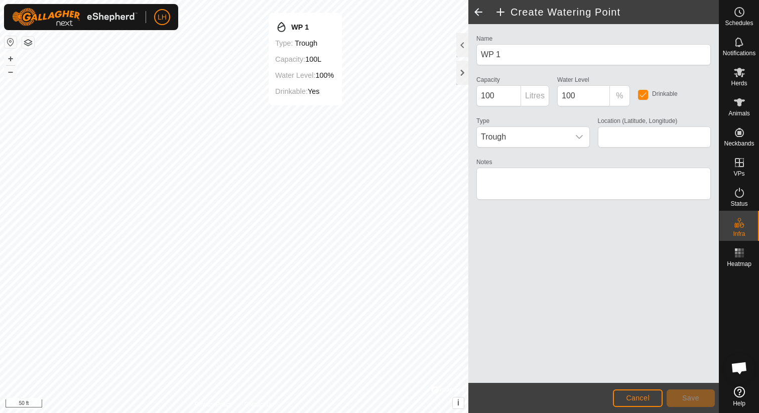
type input "38.319804, -118.477132"
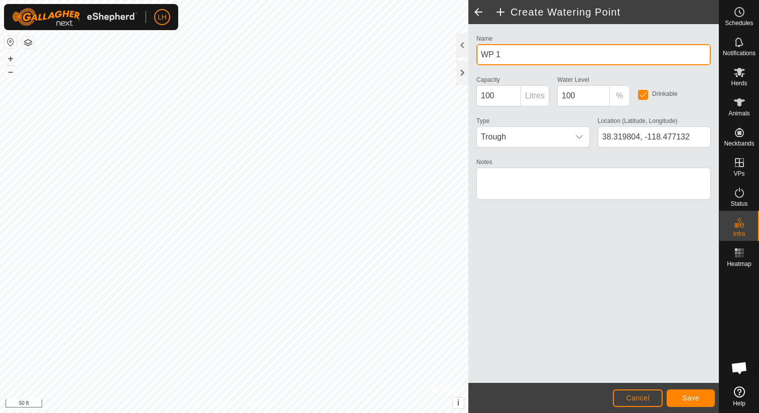
click at [441, 57] on div "Create Watering Point Name WP 1 Capacity 100 Litres Water Level 100 % Drinkable…" at bounding box center [359, 206] width 718 height 413
type input "W"
type input "Rattlesnake Well Troughs - Rattlesnake"
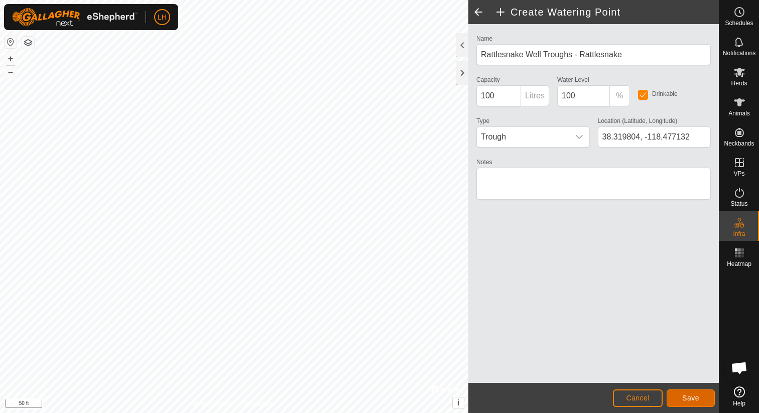
click at [699, 403] on button "Save" at bounding box center [690, 398] width 48 height 18
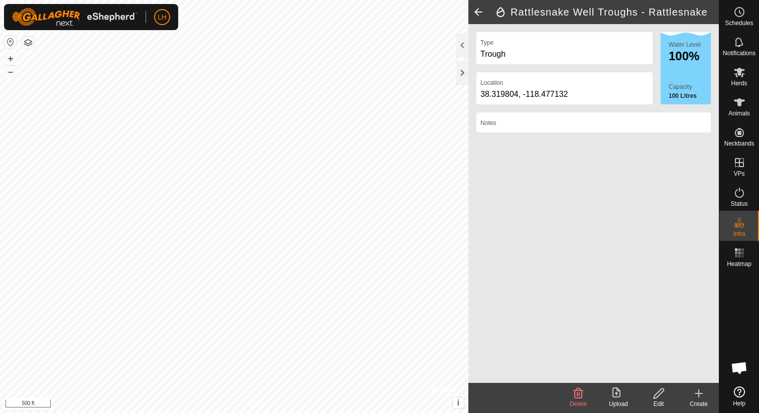
click at [696, 391] on icon at bounding box center [698, 393] width 12 height 12
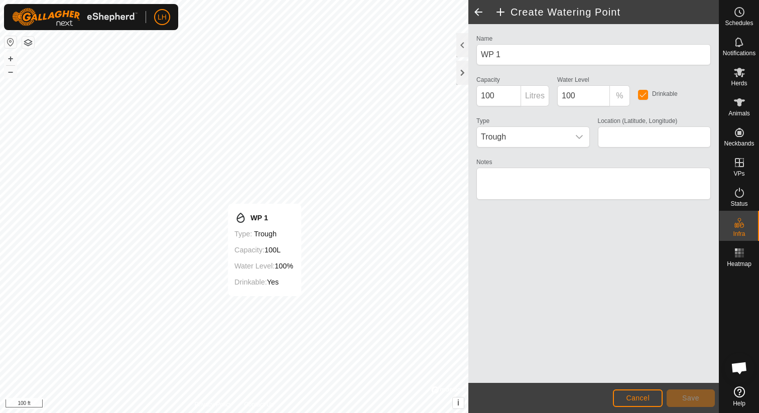
type input "38.364383, -118.323278"
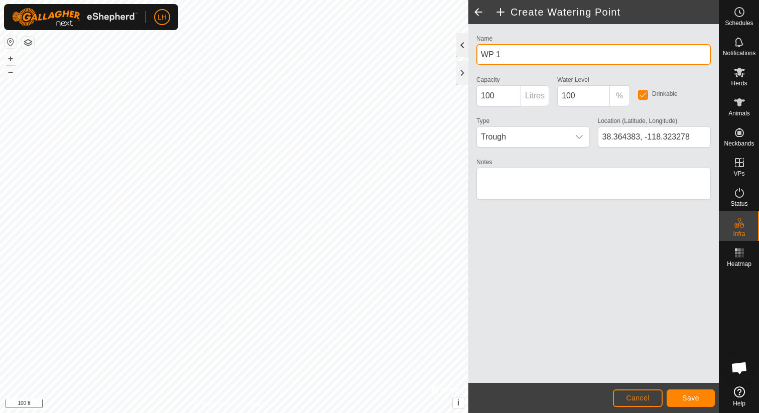
drag, startPoint x: 510, startPoint y: 54, endPoint x: 459, endPoint y: 55, distance: 51.7
click at [468, 55] on div "Create Watering Point Name WP 1 Capacity 100 Litres Water Level 100 % Drinkable…" at bounding box center [593, 206] width 250 height 413
type input "[PERSON_NAME] Troughs - Garfield Flat"
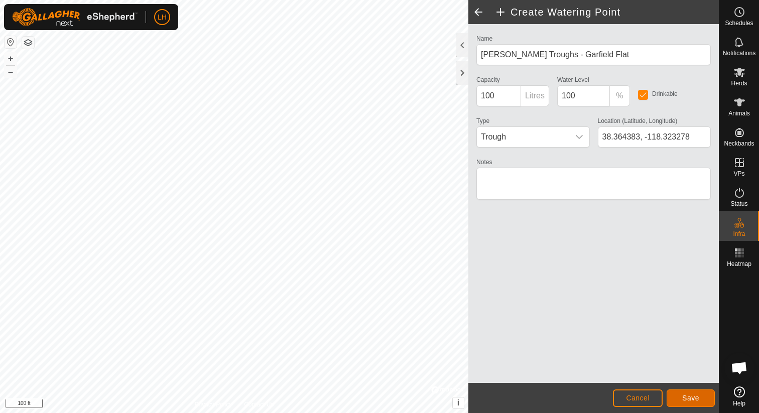
click at [677, 394] on button "Save" at bounding box center [690, 398] width 48 height 18
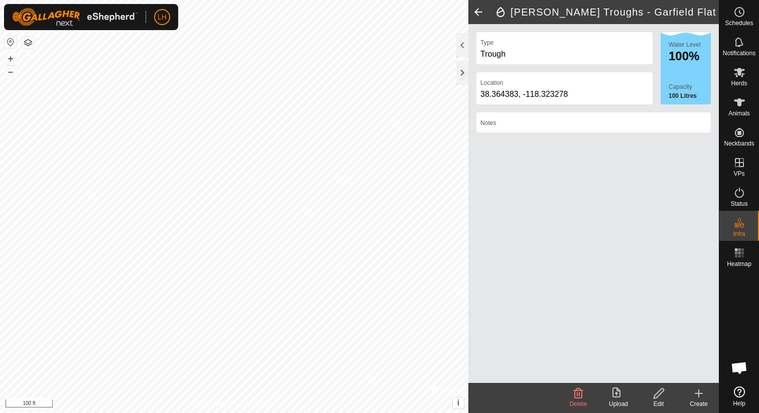
click at [697, 394] on icon at bounding box center [698, 393] width 12 height 12
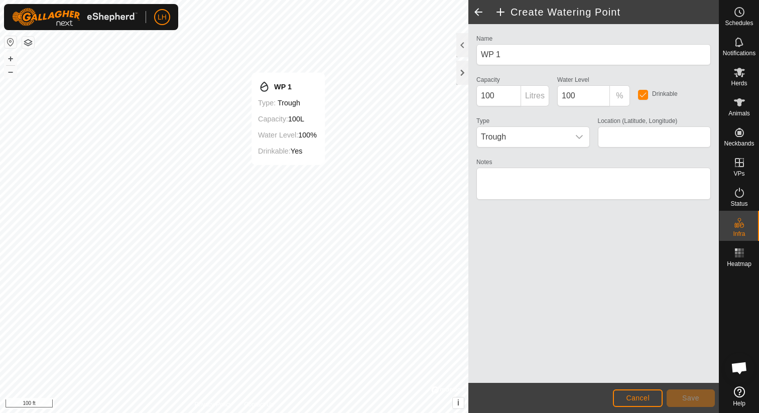
type input "38.346395, -118.264535"
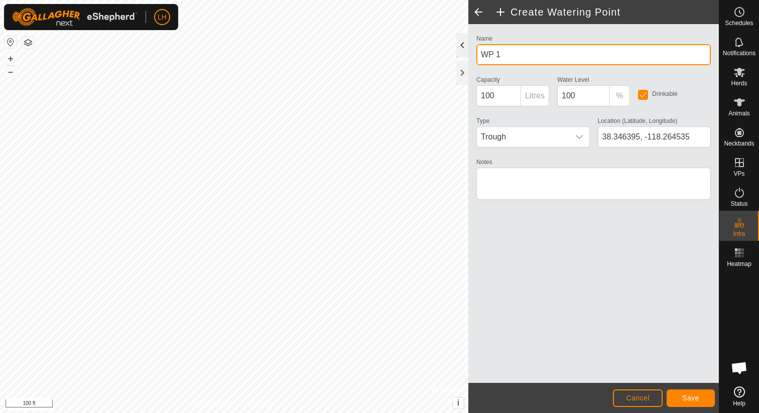
drag, startPoint x: 515, startPoint y: 56, endPoint x: 460, endPoint y: 57, distance: 55.7
click at [468, 57] on div "Create Watering Point Name WP 1 Capacity 100 Litres Water Level 100 % Drinkable…" at bounding box center [593, 206] width 250 height 413
type input "Garfield Mill Trough - [GEOGRAPHIC_DATA]"
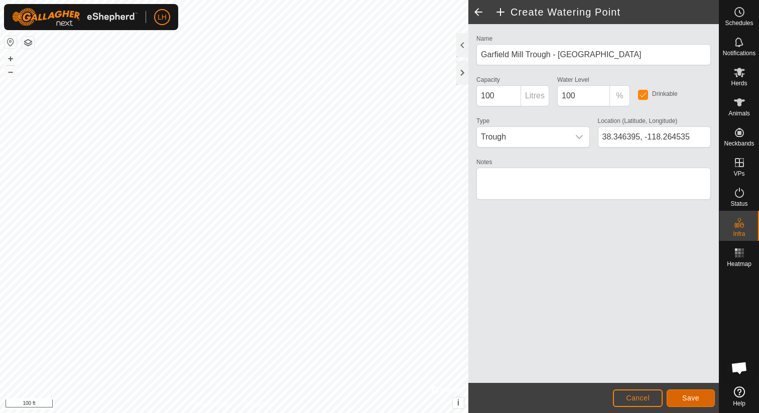
click at [686, 398] on span "Save" at bounding box center [690, 398] width 17 height 8
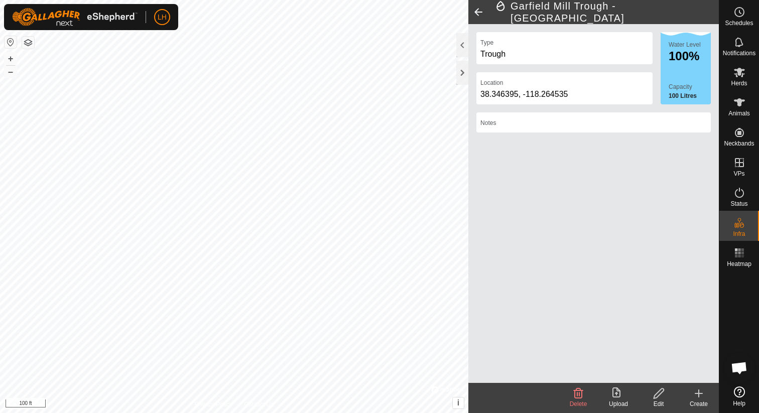
click at [697, 393] on icon at bounding box center [698, 393] width 12 height 12
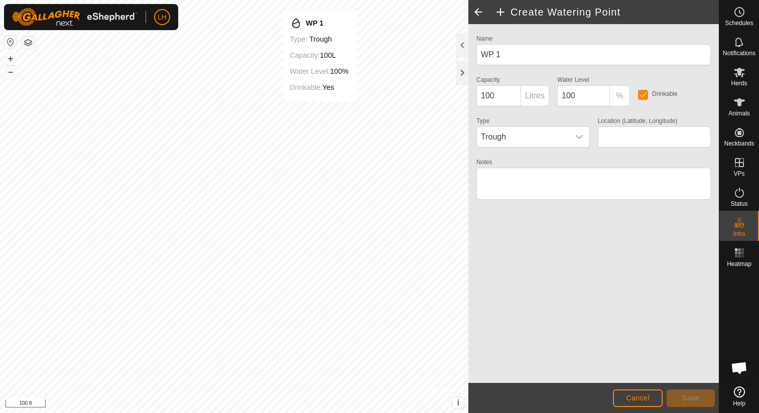
type input "38.358894, -118.241436"
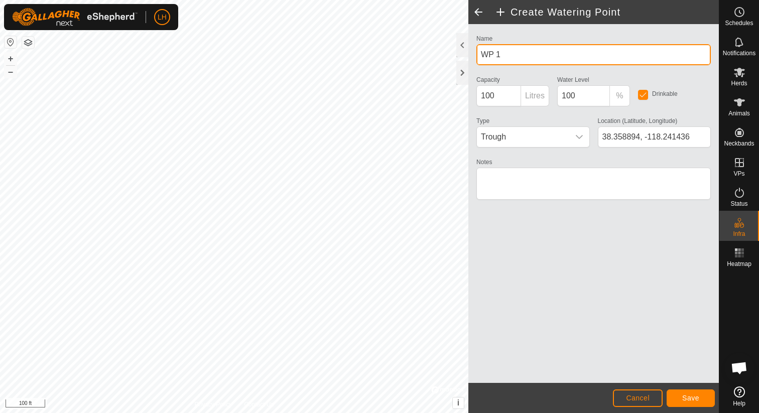
drag, startPoint x: 516, startPoint y: 55, endPoint x: 469, endPoint y: 54, distance: 47.2
click at [469, 54] on div "Name WP 1 Capacity 100 Litres Water Level 100 % Drinkable Type Trough Location …" at bounding box center [593, 203] width 250 height 359
type input "Trough 1 - Garfield Flat"
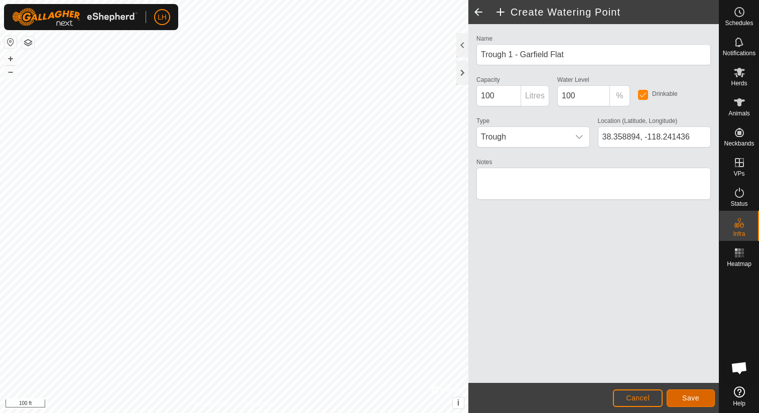
click at [696, 399] on span "Save" at bounding box center [690, 398] width 17 height 8
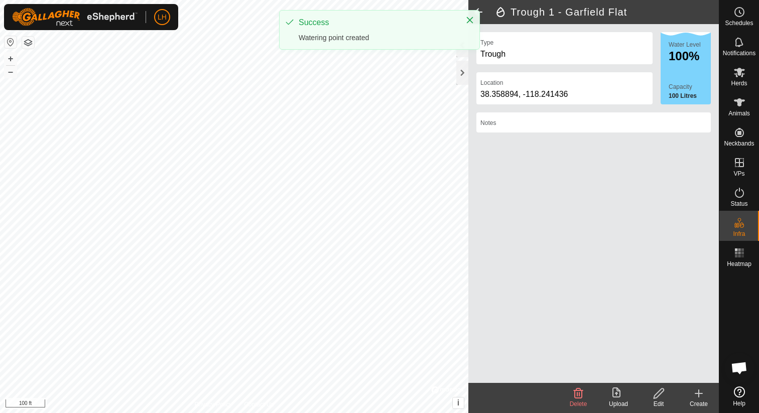
click at [473, 323] on div "Trough 1 - Garfield Flat Type Trough Location [GEOGRAPHIC_DATA] Water Level 100…" at bounding box center [359, 206] width 718 height 413
click at [471, 305] on div "Trough 1 - Garfield Flat Type Trough Location [GEOGRAPHIC_DATA] Water Level 100…" at bounding box center [359, 206] width 718 height 413
